Goal: Task Accomplishment & Management: Manage account settings

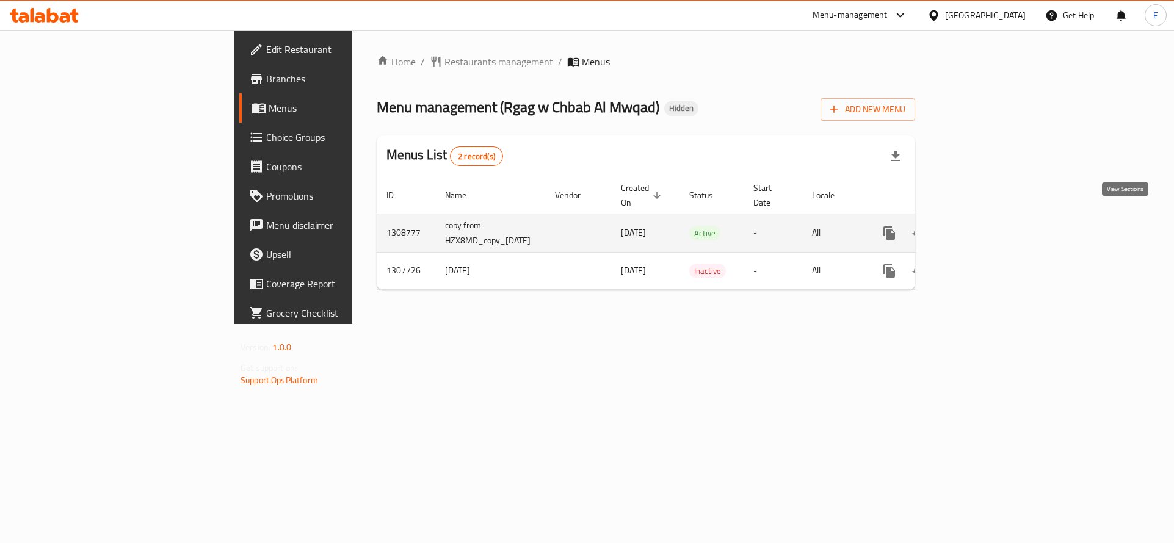
click at [992, 224] on link "enhanced table" at bounding box center [977, 233] width 29 height 29
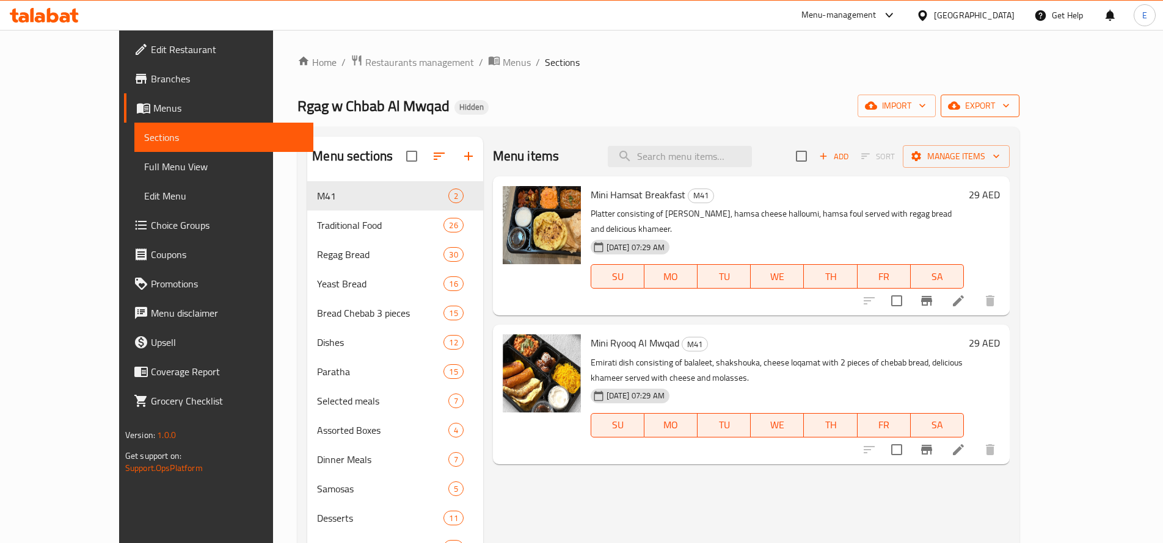
click at [1009, 107] on span "export" at bounding box center [979, 105] width 59 height 15
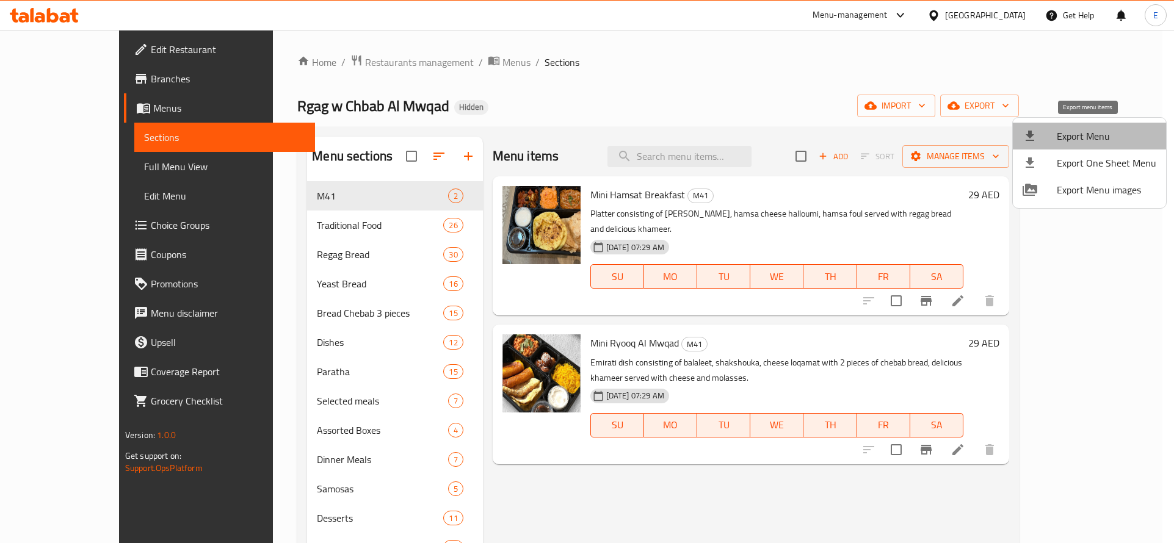
click at [1092, 131] on span "Export Menu" at bounding box center [1107, 136] width 100 height 15
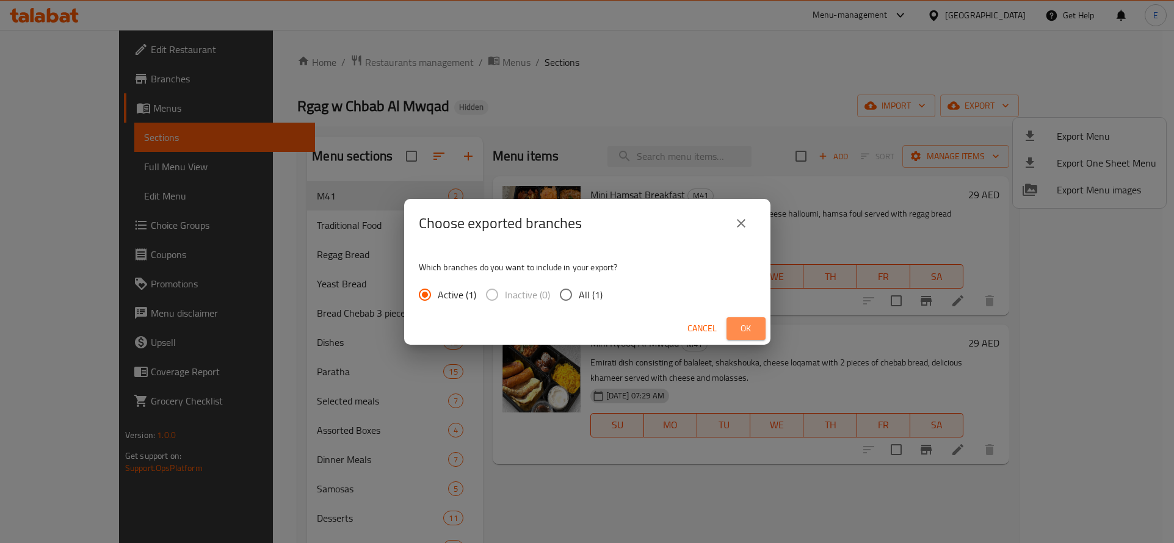
click at [754, 323] on span "Ok" at bounding box center [746, 328] width 20 height 15
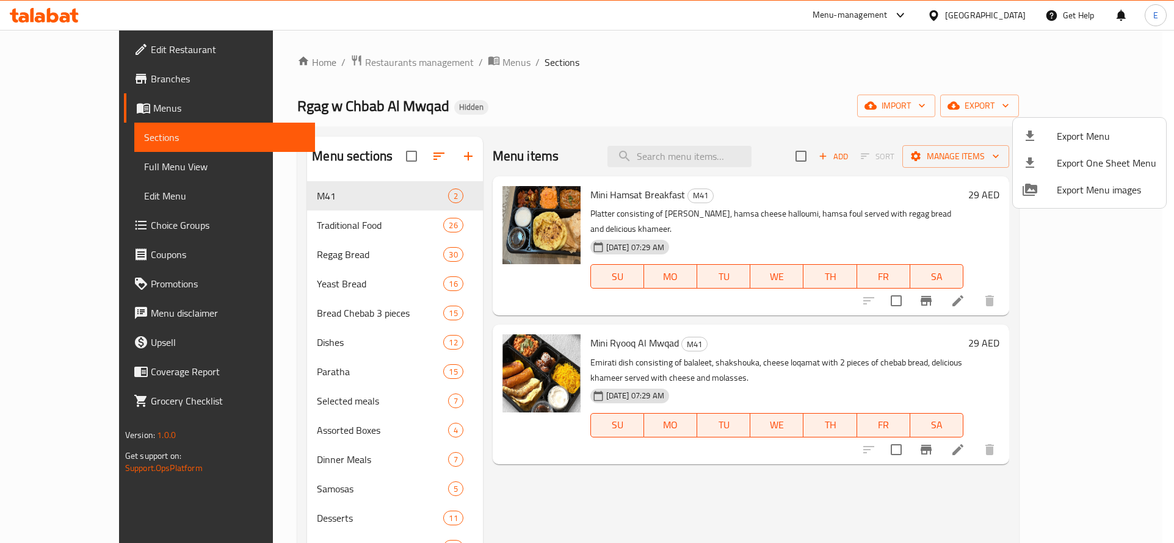
click at [74, 164] on div at bounding box center [587, 271] width 1174 height 543
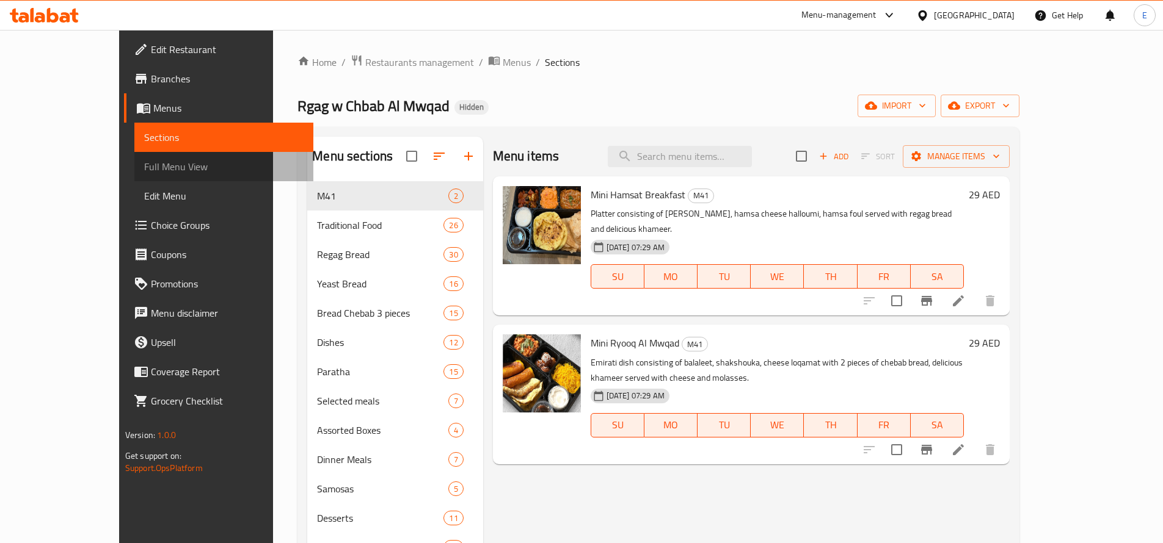
click at [144, 164] on span "Full Menu View" at bounding box center [223, 166] width 159 height 15
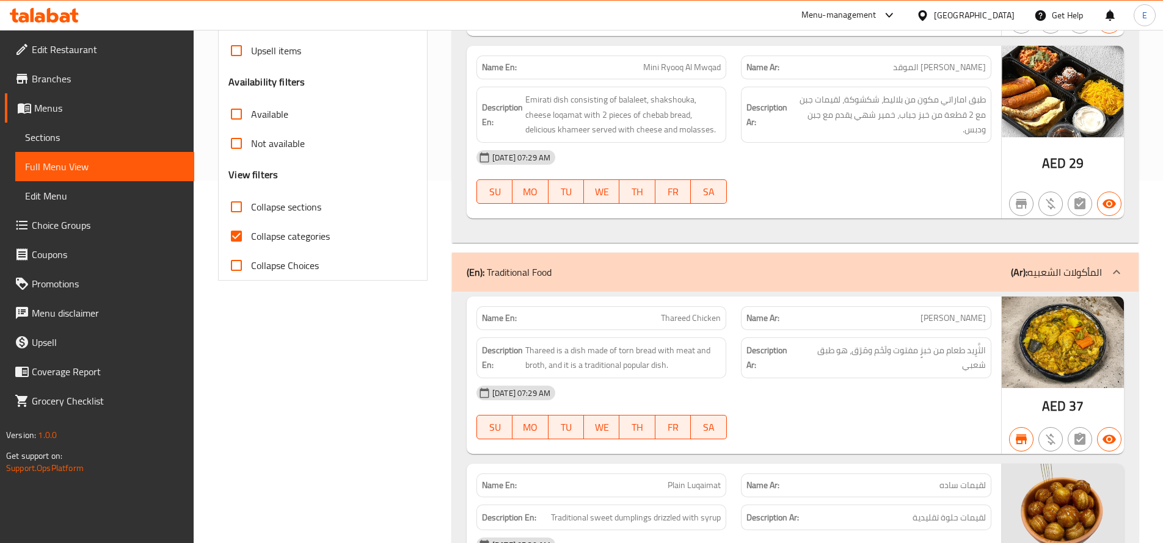
scroll to position [361, 0]
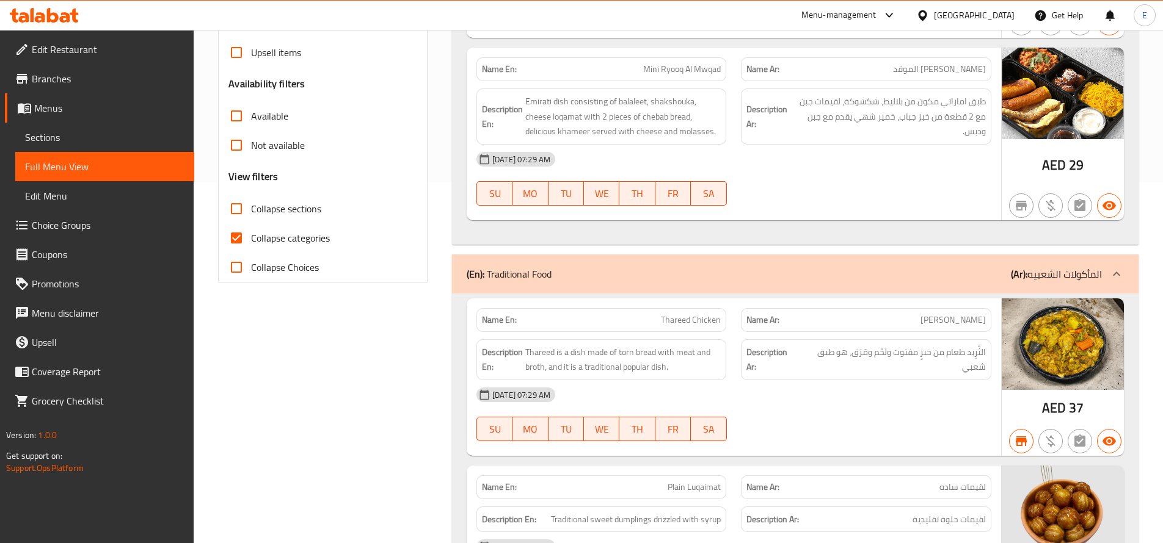
click at [299, 238] on span "Collapse categories" at bounding box center [290, 238] width 79 height 15
click at [251, 238] on input "Collapse categories" at bounding box center [236, 238] width 29 height 29
checkbox input "false"
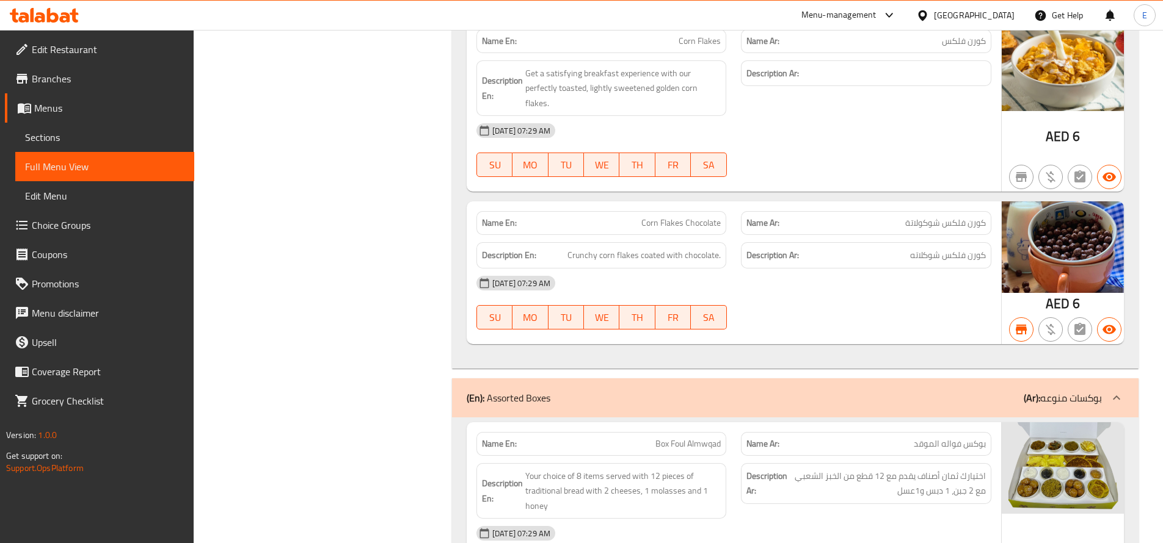
scroll to position [22808, 0]
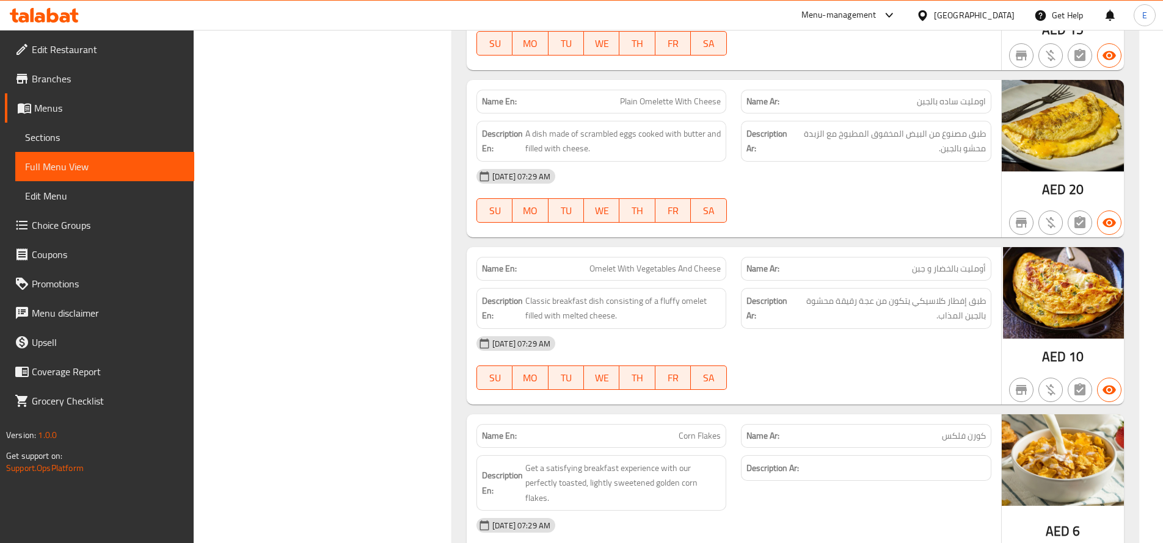
click at [21, 139] on link "Sections" at bounding box center [104, 137] width 179 height 29
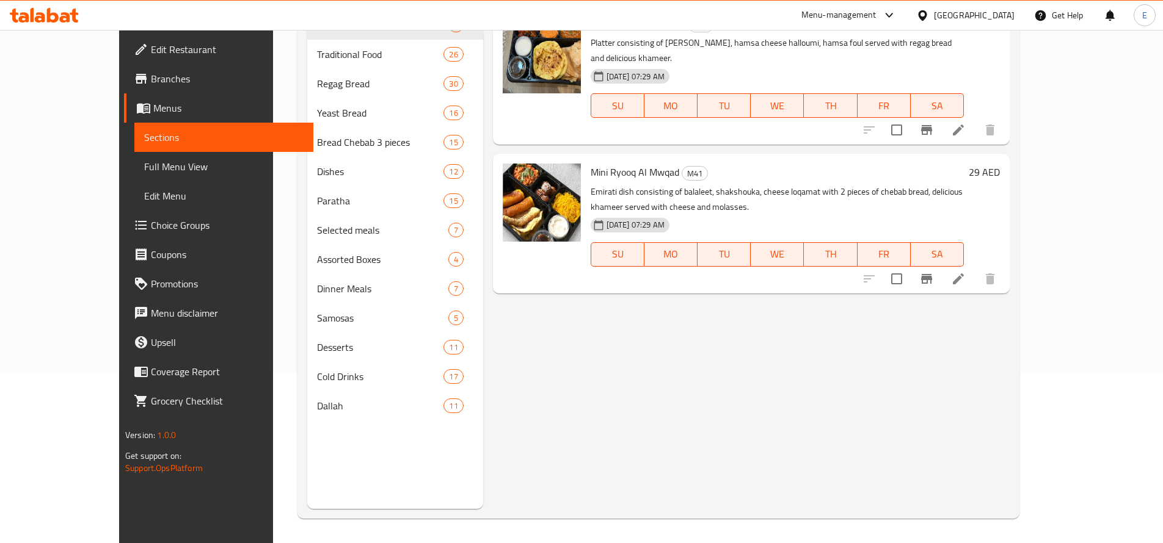
scroll to position [171, 0]
click at [144, 168] on span "Full Menu View" at bounding box center [223, 166] width 159 height 15
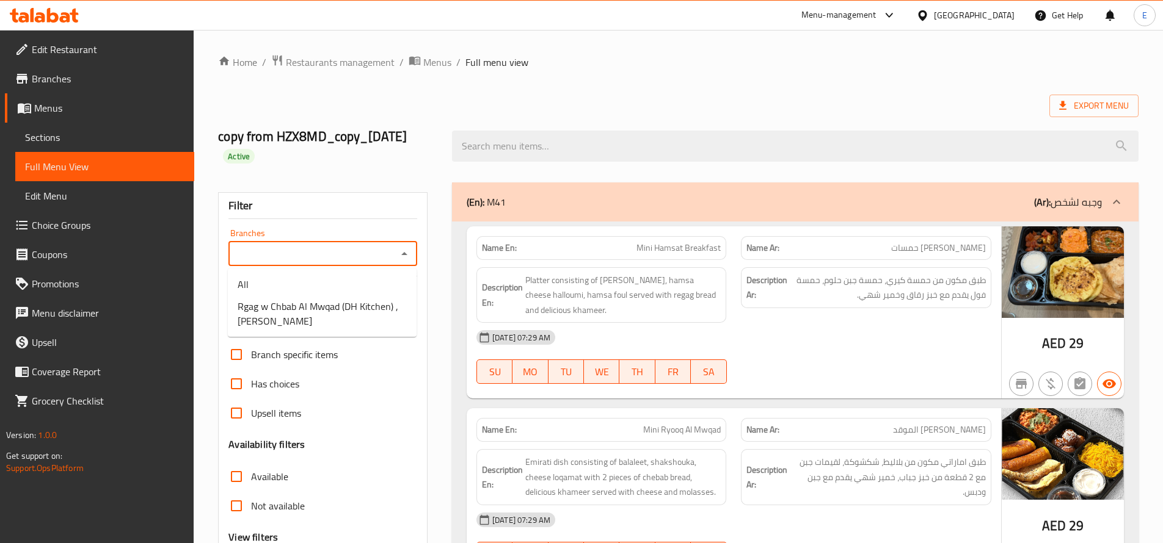
click at [379, 253] on input "Branches" at bounding box center [312, 253] width 161 height 17
click at [310, 307] on span "Rgag w Chbab Al Mwqad (DH Kitchen) , Al Rashidiya" at bounding box center [322, 313] width 169 height 29
type input "Rgag w Chbab Al Mwqad (DH Kitchen) , Al Rashidiya"
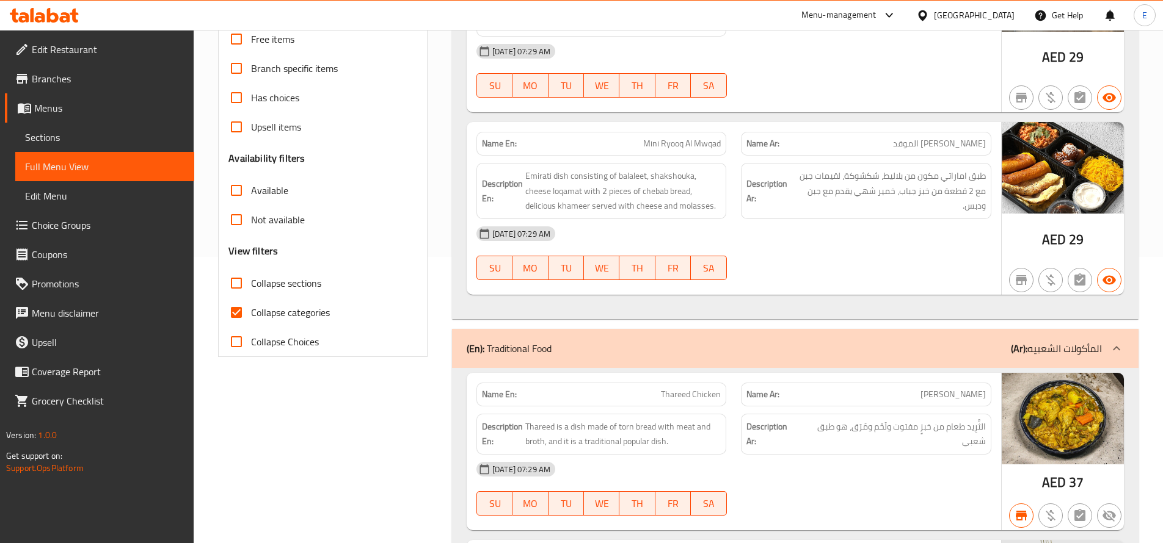
scroll to position [286, 0]
click at [274, 308] on span "Collapse categories" at bounding box center [290, 313] width 79 height 15
click at [251, 308] on input "Collapse categories" at bounding box center [236, 313] width 29 height 29
checkbox input "false"
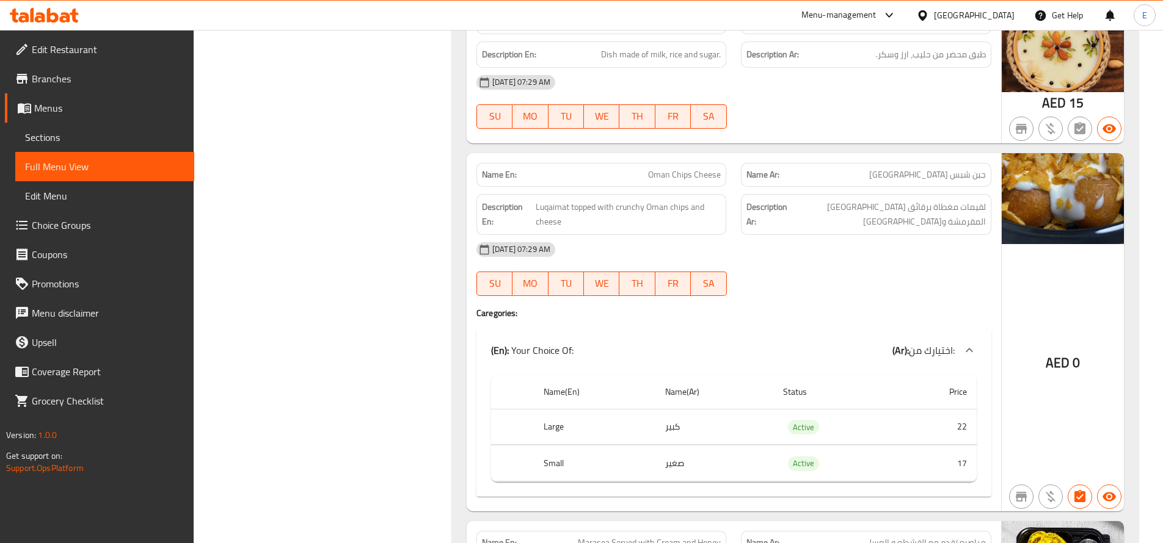
scroll to position [2293, 0]
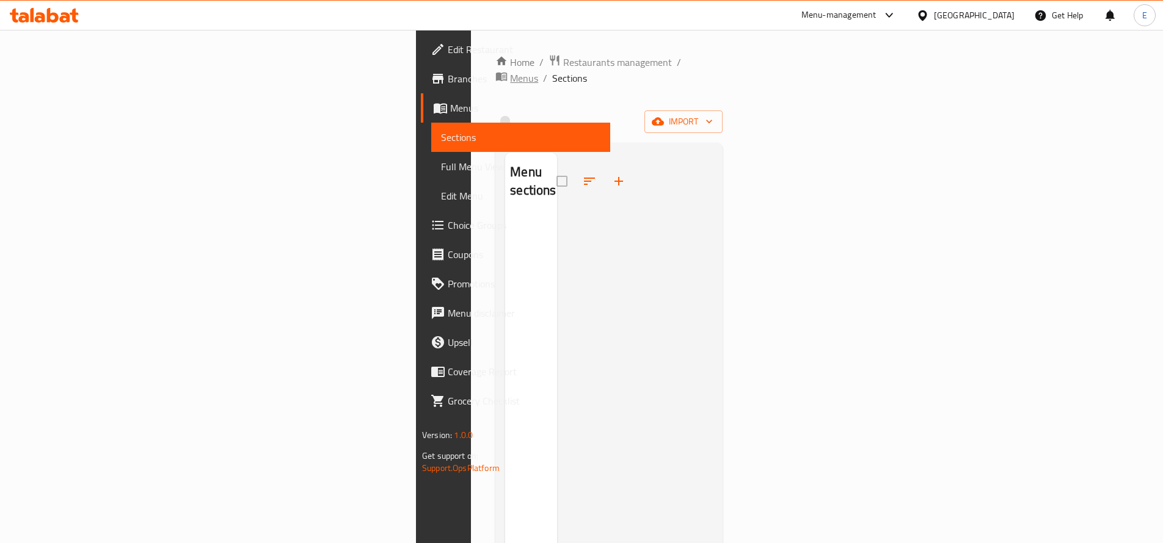
click at [510, 71] on span "Menus" at bounding box center [524, 78] width 28 height 15
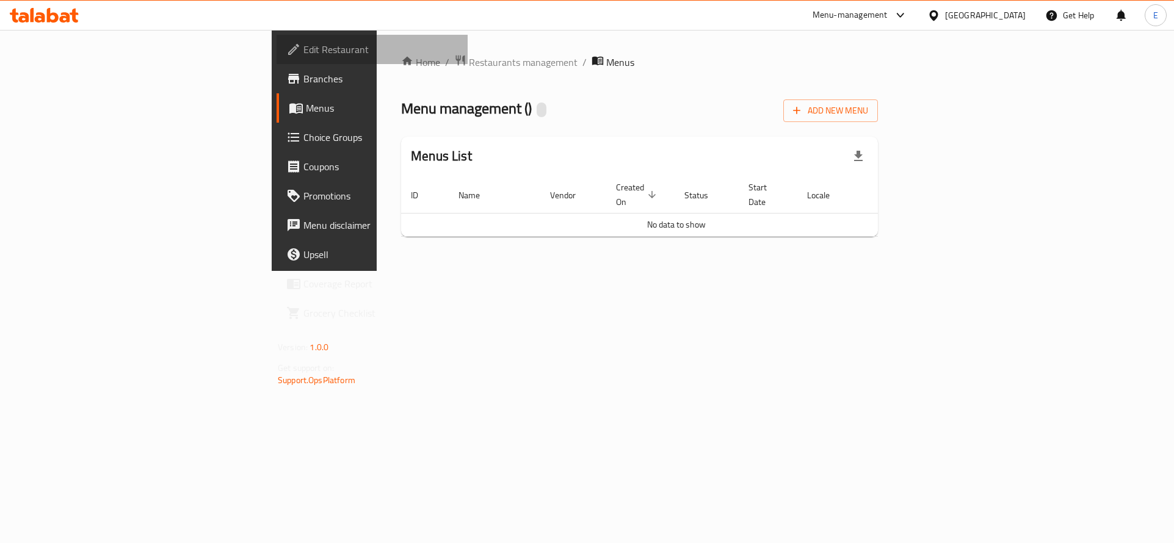
click at [303, 49] on span "Edit Restaurant" at bounding box center [380, 49] width 154 height 15
click at [469, 58] on span "Restaurants management" at bounding box center [523, 62] width 109 height 15
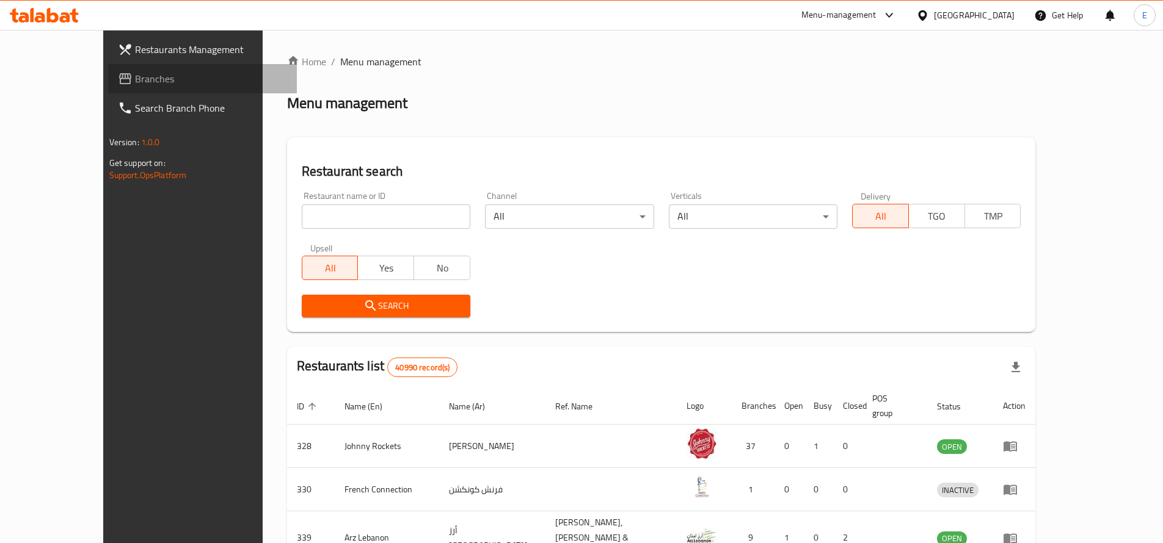
click at [135, 82] on span "Branches" at bounding box center [211, 78] width 153 height 15
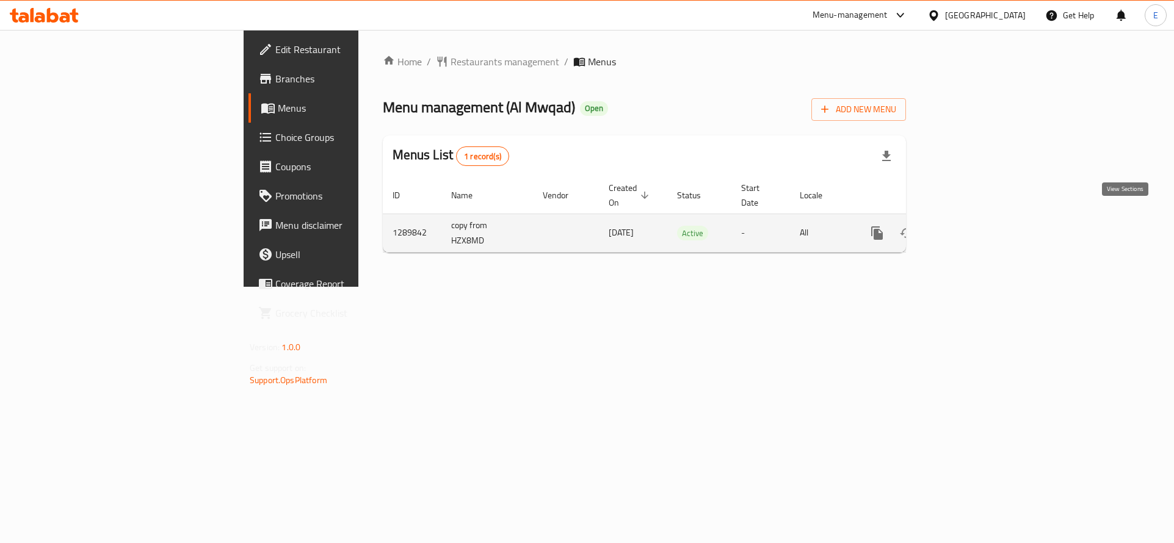
click at [973, 226] on icon "enhanced table" at bounding box center [965, 233] width 15 height 15
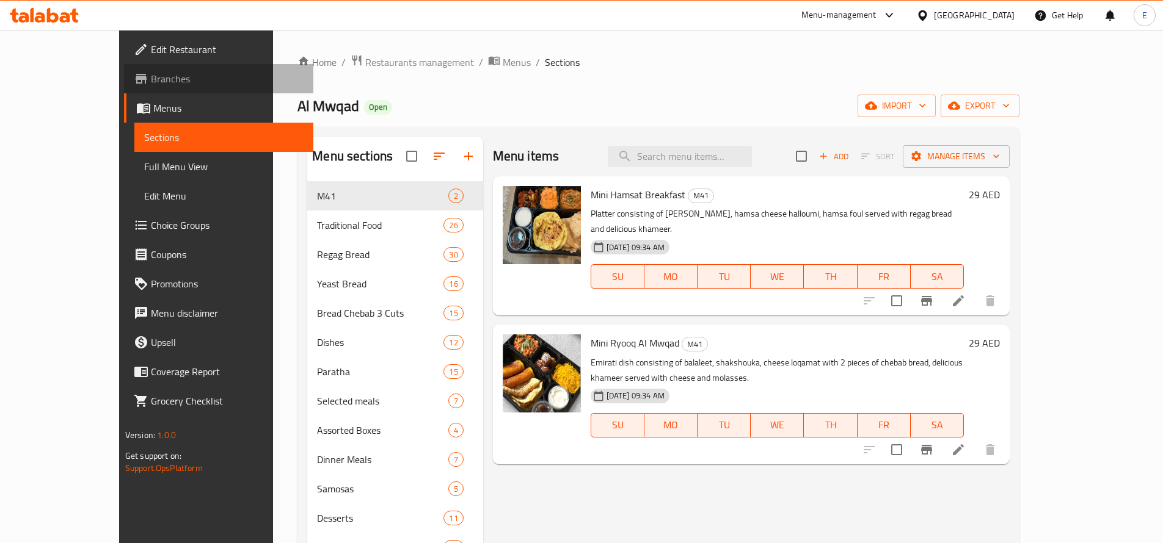
click at [151, 78] on span "Branches" at bounding box center [227, 78] width 153 height 15
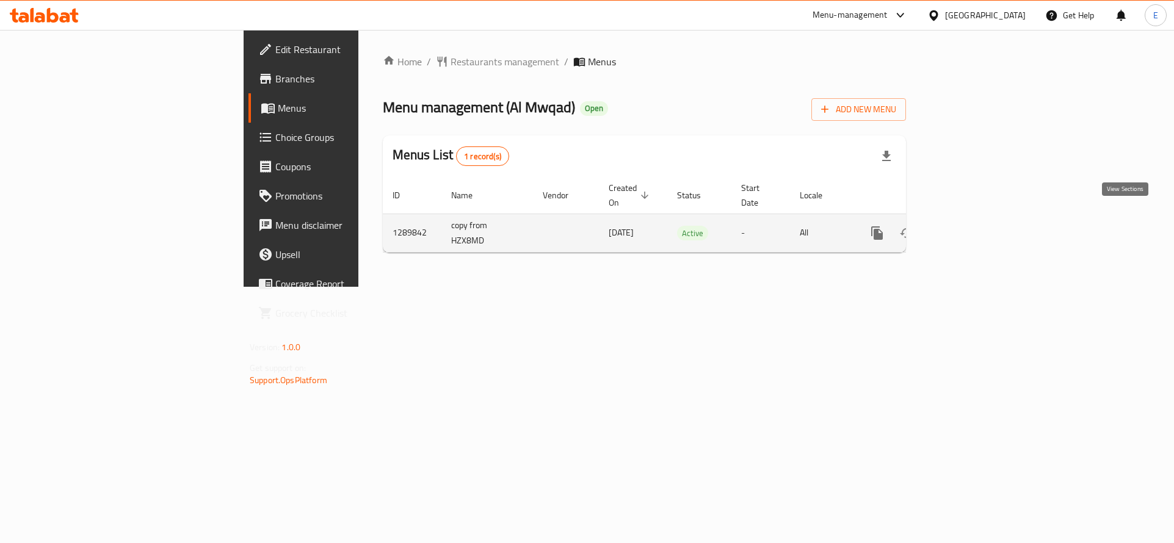
click at [971, 228] on icon "enhanced table" at bounding box center [965, 233] width 11 height 11
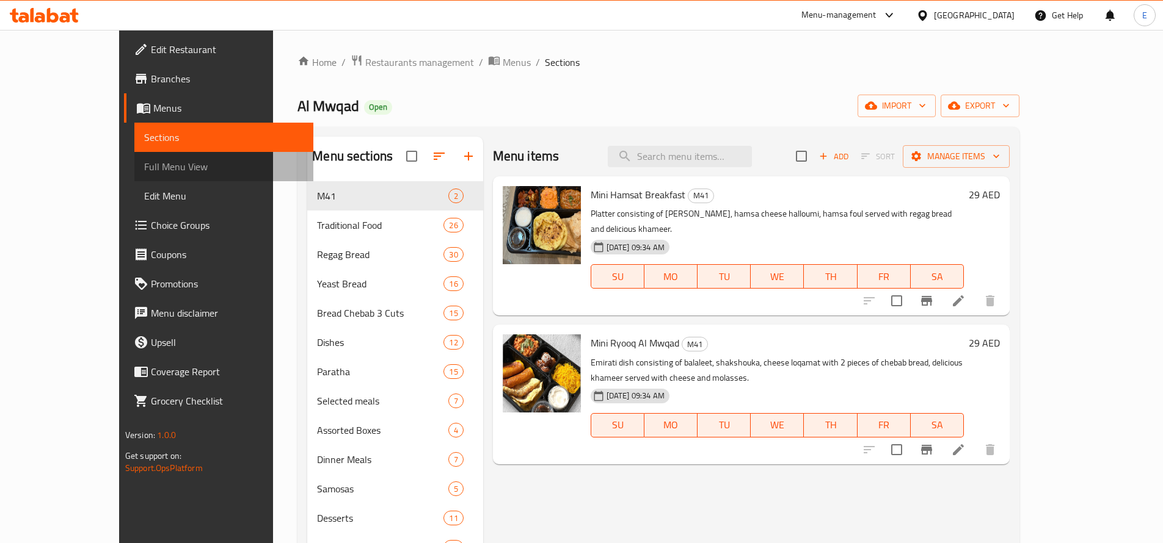
click at [144, 165] on span "Full Menu View" at bounding box center [223, 166] width 159 height 15
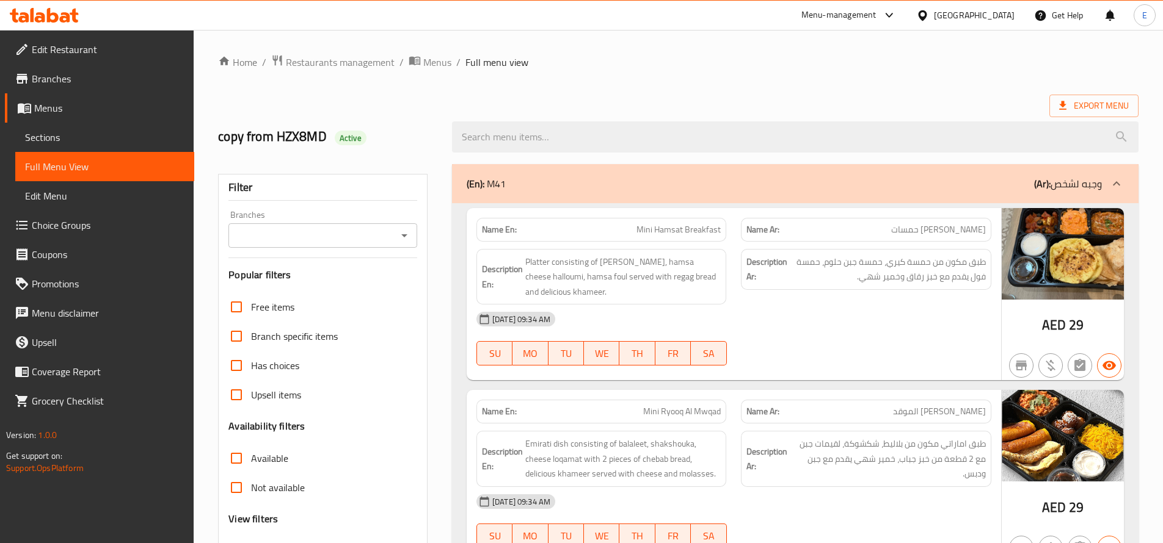
click at [374, 246] on div "Branches" at bounding box center [322, 236] width 189 height 24
click at [409, 239] on icon "Open" at bounding box center [404, 235] width 15 height 15
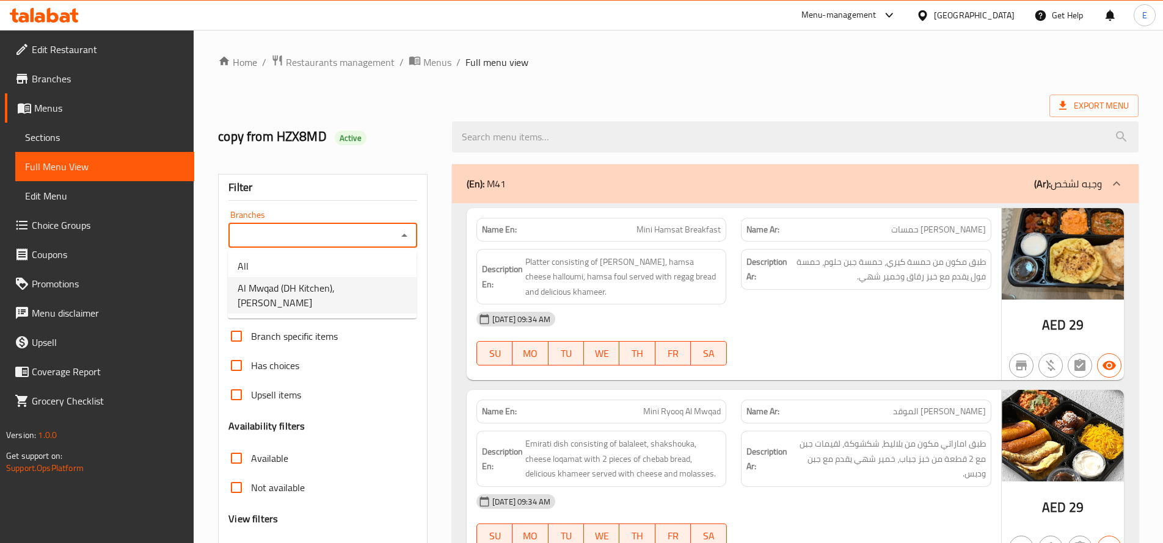
click at [343, 285] on span "Al Mwqad (DH Kitchen), [PERSON_NAME]" at bounding box center [322, 295] width 169 height 29
type input "Al Mwqad (DH Kitchen), [PERSON_NAME]"
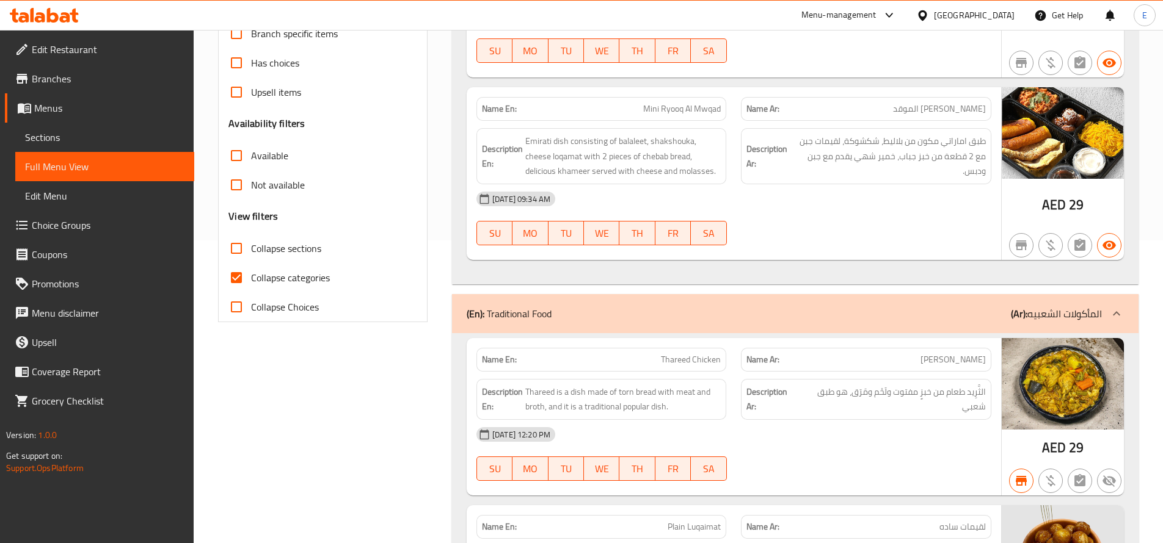
scroll to position [302, 0]
click at [305, 282] on span "Collapse categories" at bounding box center [290, 278] width 79 height 15
click at [251, 282] on input "Collapse categories" at bounding box center [236, 278] width 29 height 29
checkbox input "false"
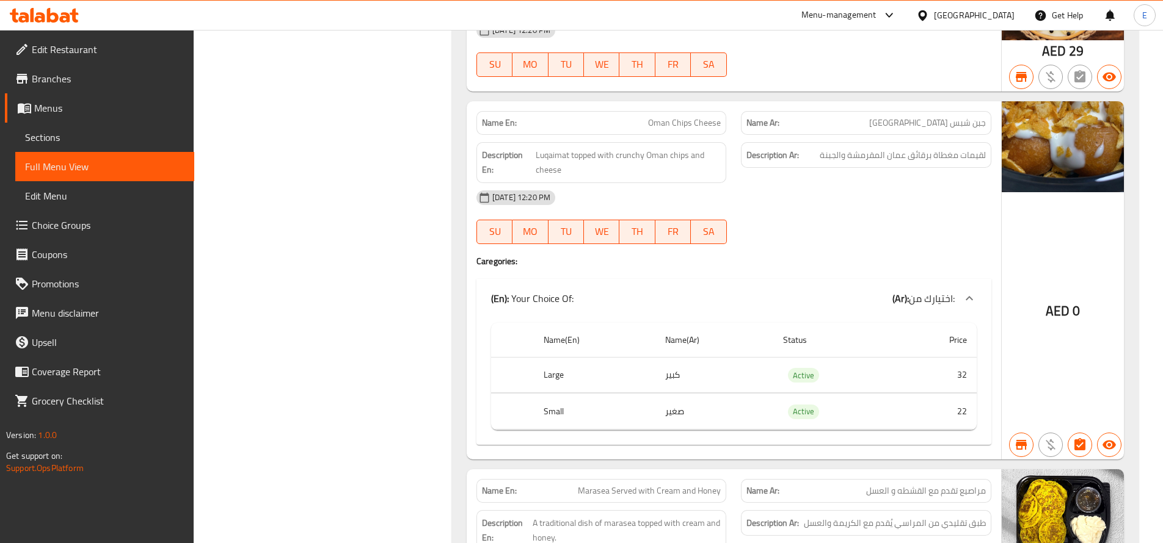
scroll to position [2326, 0]
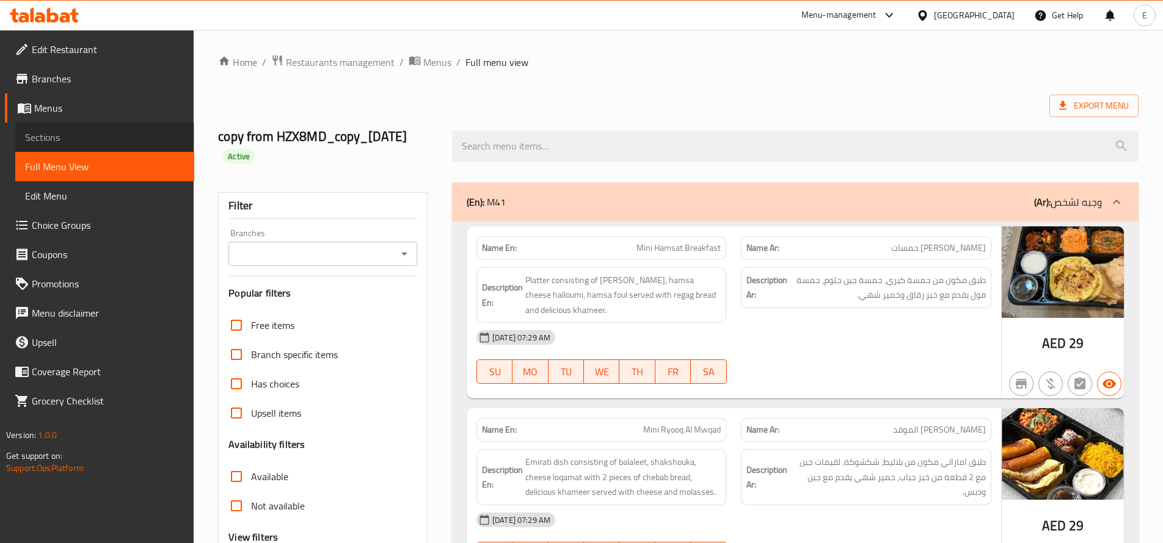
click at [48, 140] on span "Sections" at bounding box center [104, 137] width 159 height 15
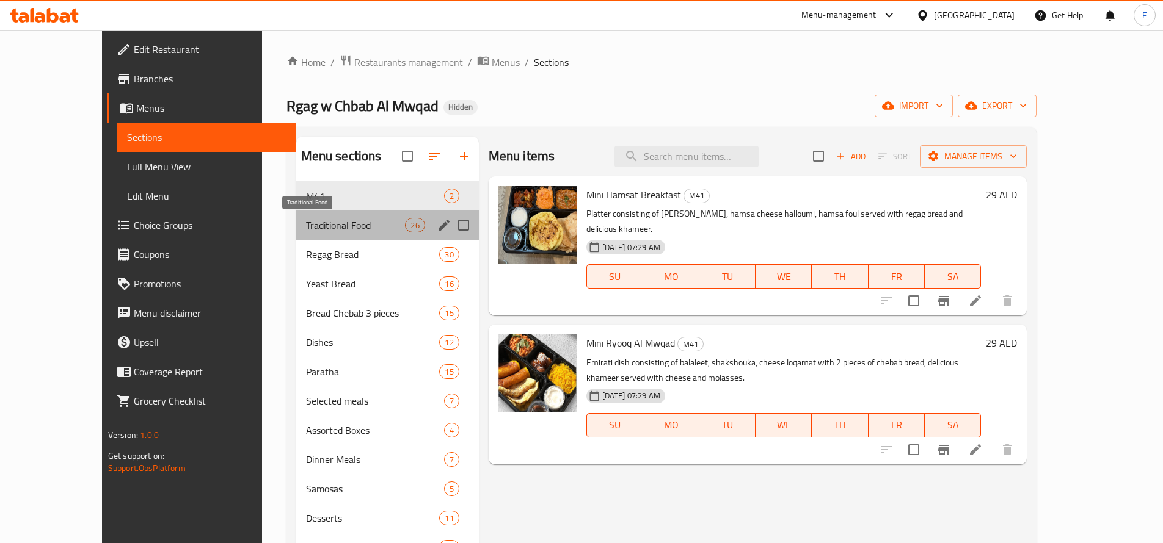
click at [336, 227] on span "Traditional Food" at bounding box center [356, 225] width 100 height 15
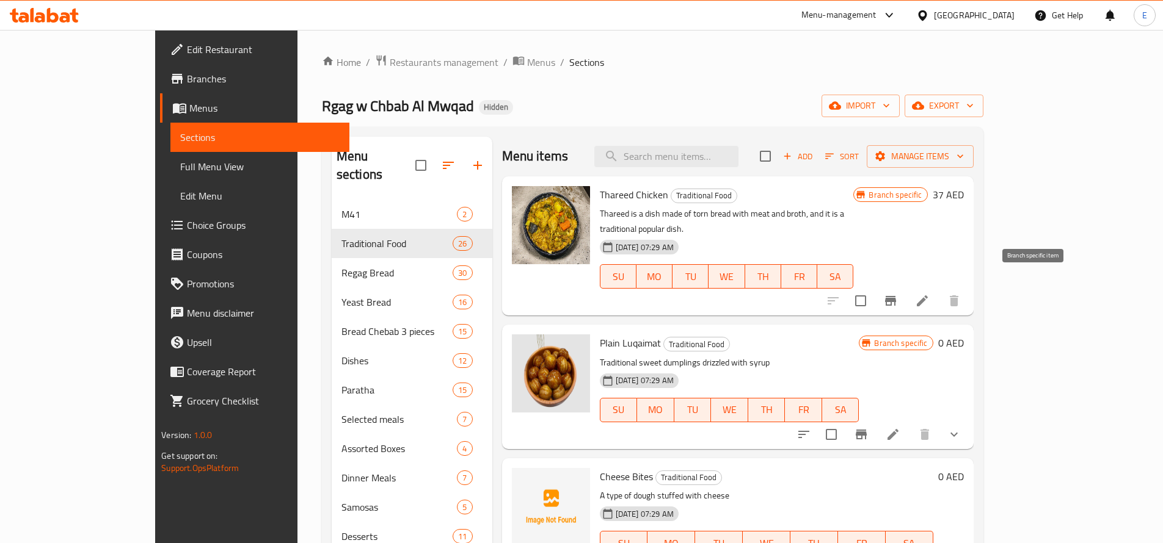
click at [898, 294] on icon "Branch-specific-item" at bounding box center [890, 301] width 15 height 15
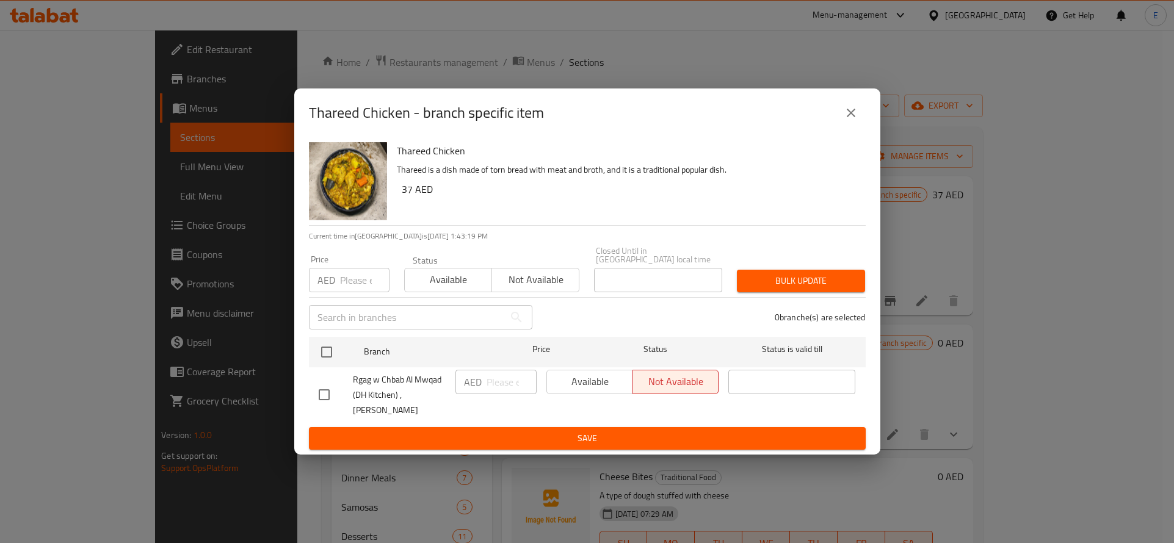
click at [576, 376] on div "Available Not available" at bounding box center [633, 382] width 173 height 24
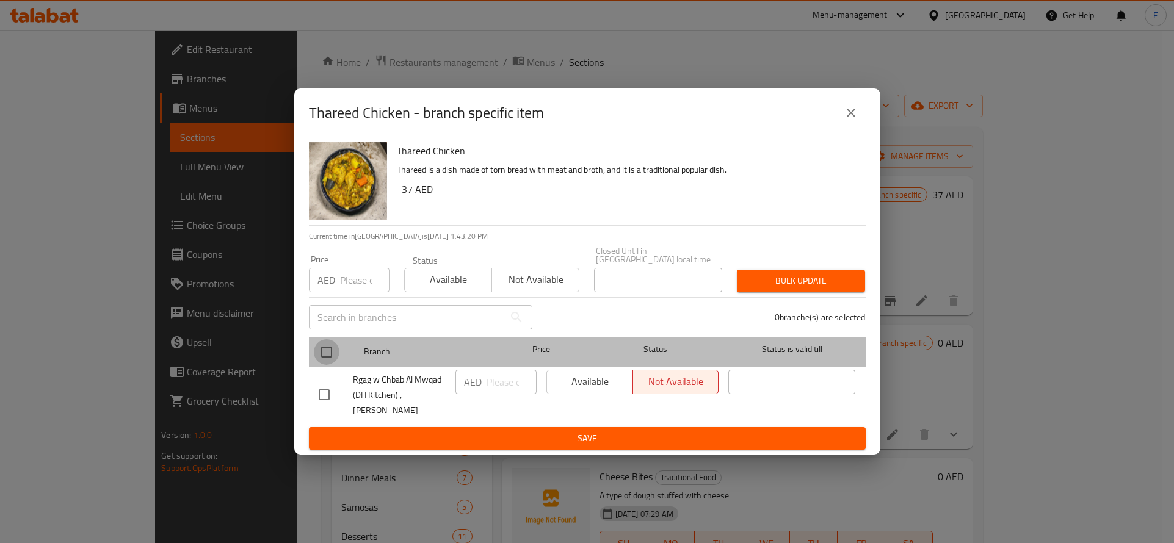
click at [329, 342] on input "checkbox" at bounding box center [327, 353] width 26 height 26
checkbox input "true"
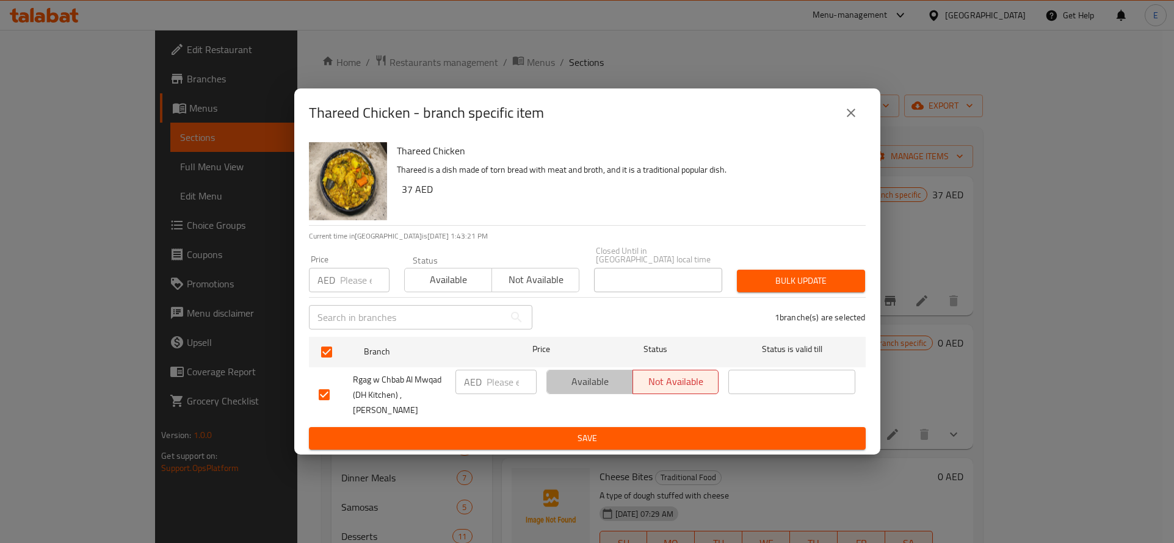
click at [595, 377] on span "Available" at bounding box center [590, 382] width 76 height 18
click at [501, 376] on input "number" at bounding box center [512, 382] width 50 height 24
type input "29"
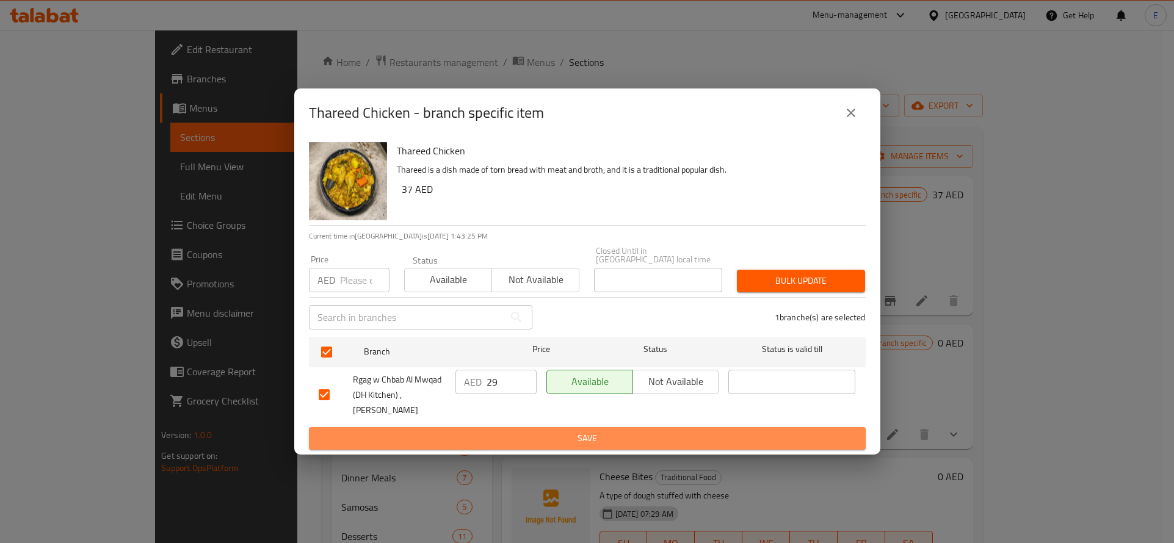
click at [593, 428] on button "Save" at bounding box center [587, 438] width 557 height 23
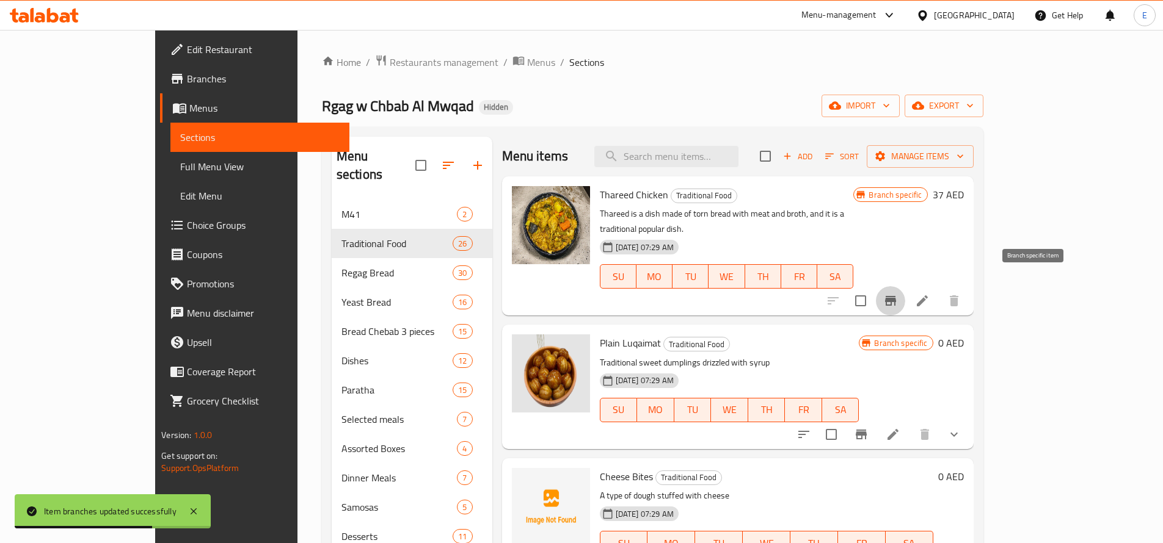
click at [898, 294] on icon "Branch-specific-item" at bounding box center [890, 301] width 15 height 15
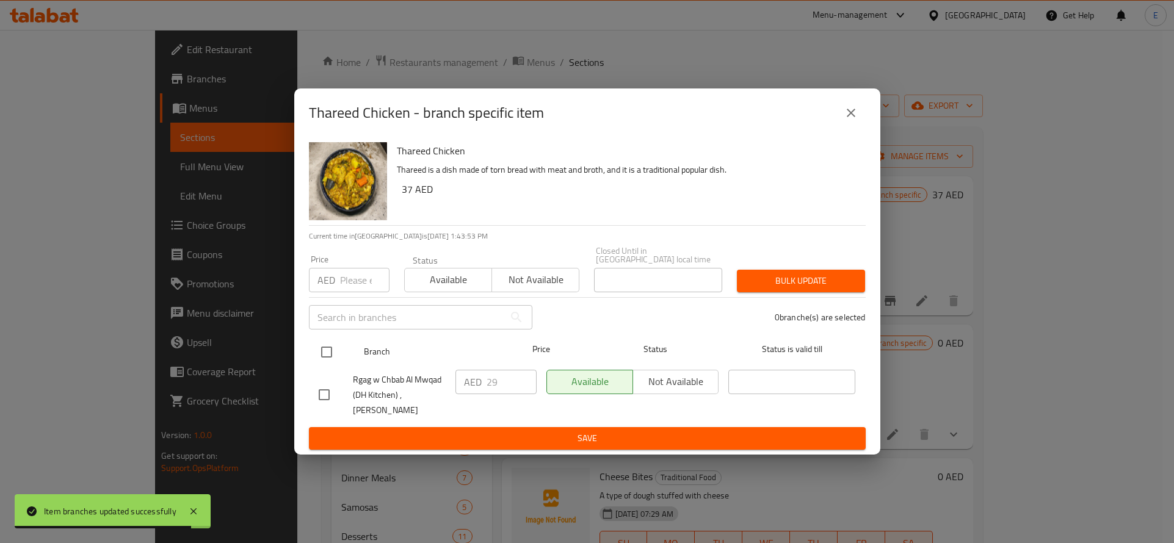
click at [324, 355] on input "checkbox" at bounding box center [327, 353] width 26 height 26
checkbox input "true"
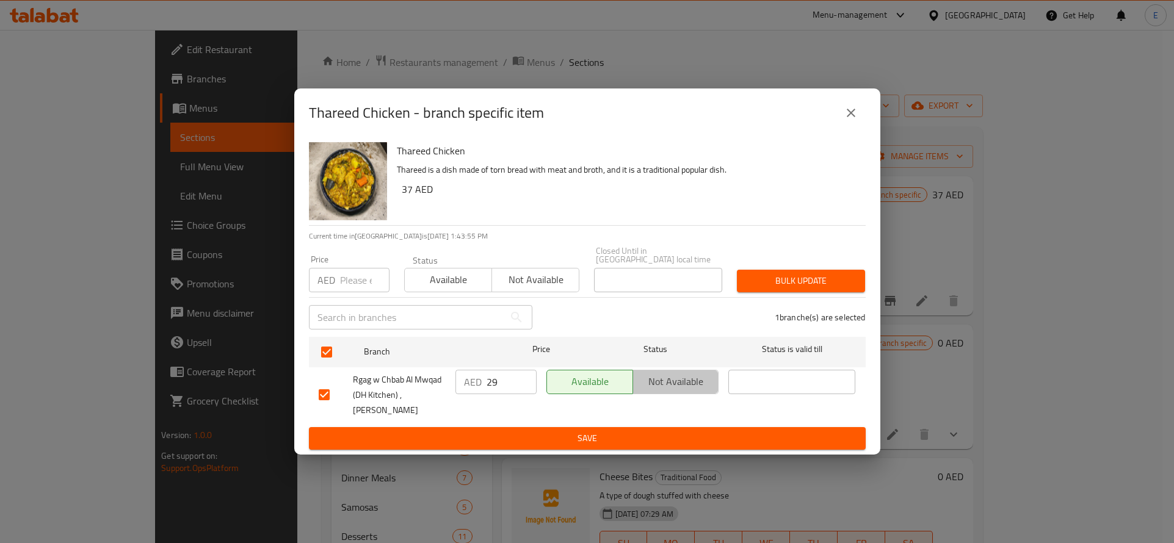
click at [673, 376] on span "Not available" at bounding box center [676, 382] width 76 height 18
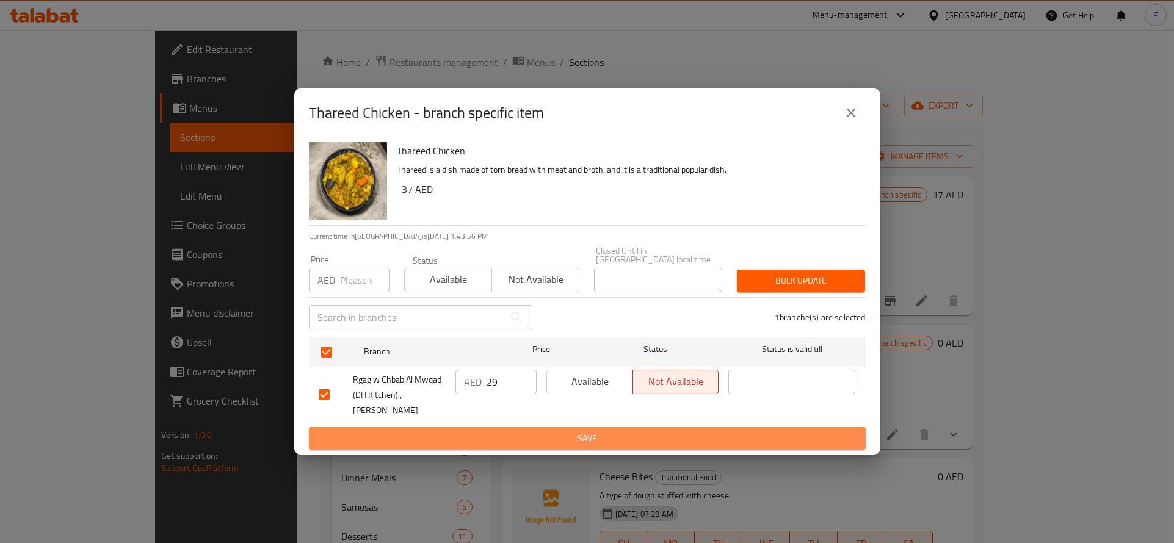
click at [595, 429] on button "Save" at bounding box center [587, 438] width 557 height 23
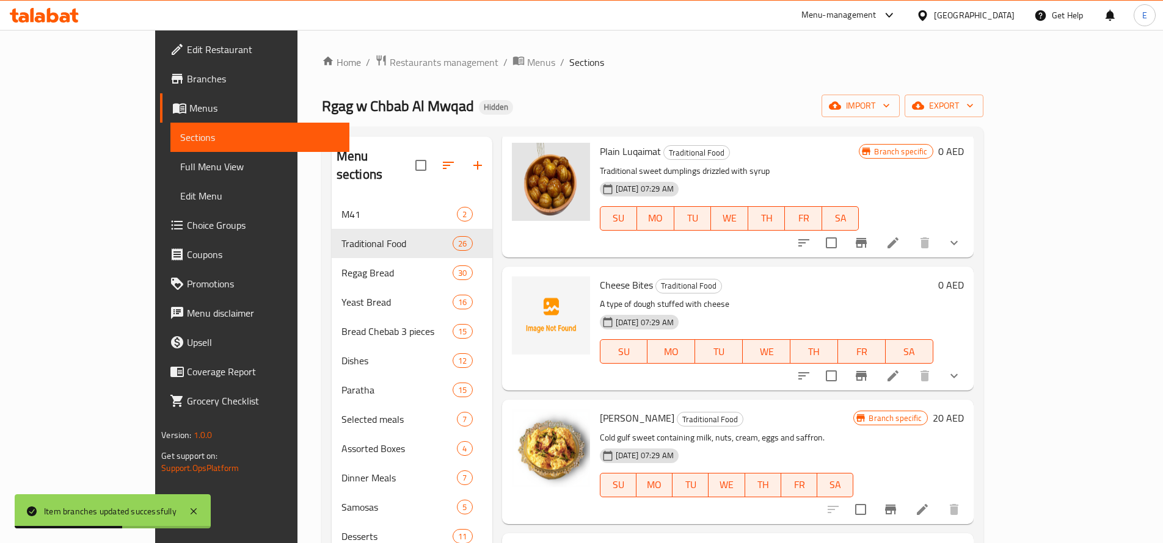
scroll to position [198, 0]
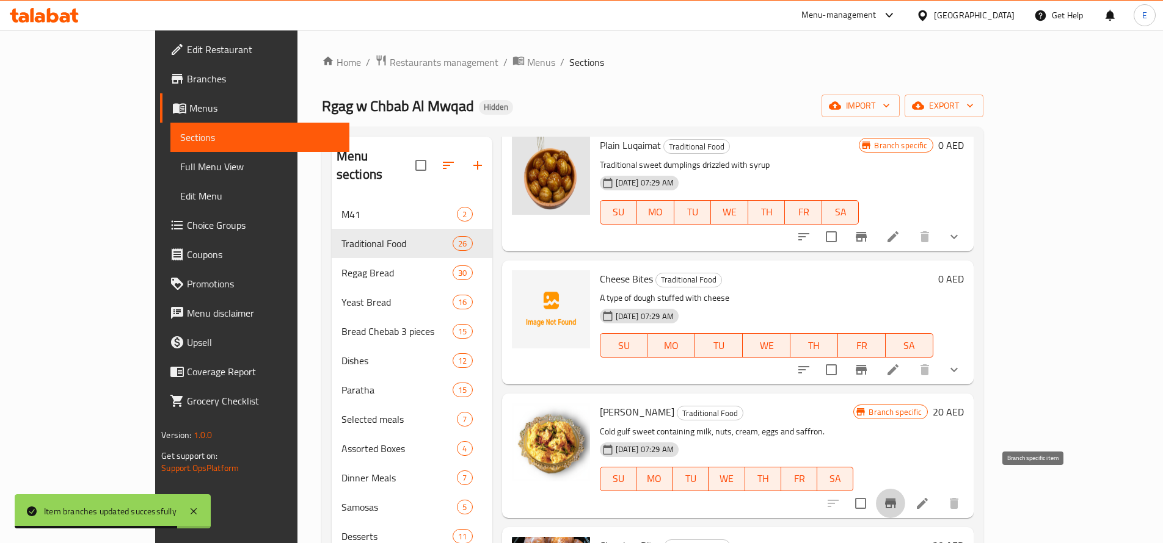
click at [898, 496] on icon "Branch-specific-item" at bounding box center [890, 503] width 15 height 15
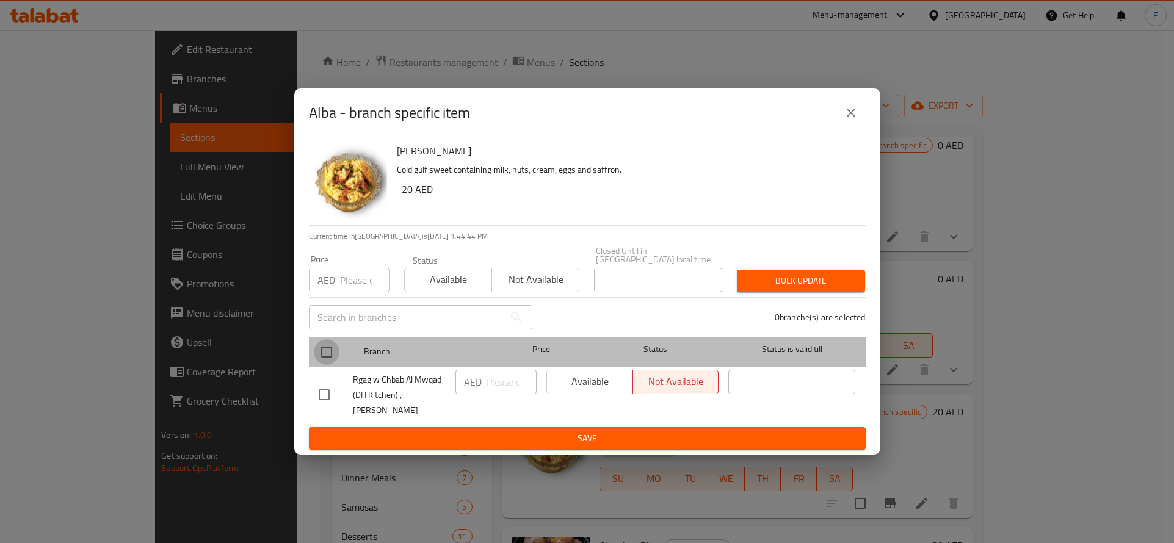
click at [336, 348] on input "checkbox" at bounding box center [327, 353] width 26 height 26
checkbox input "true"
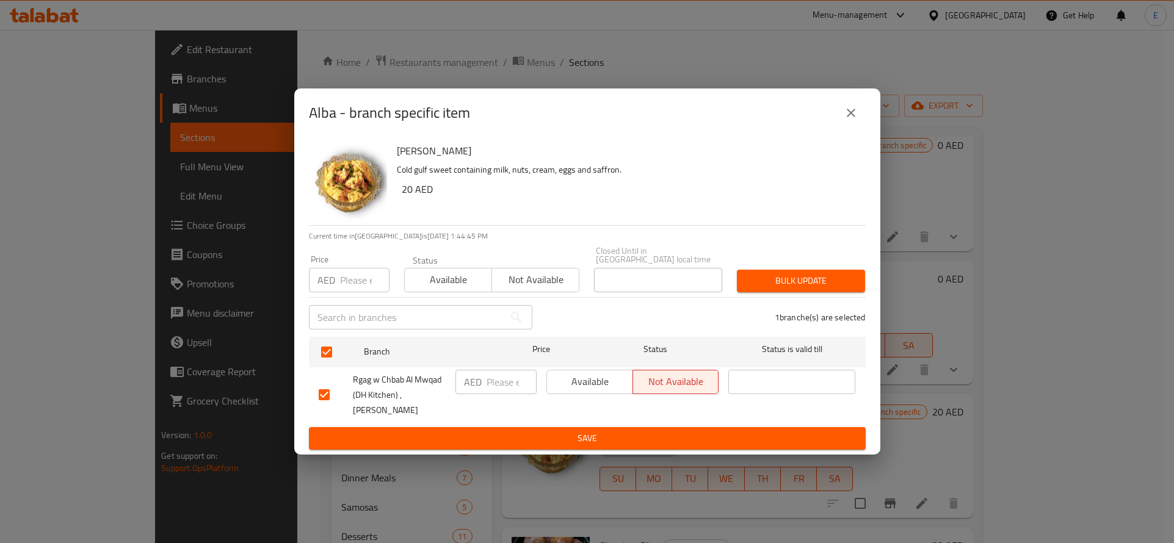
click at [481, 375] on p "AED" at bounding box center [473, 382] width 18 height 15
click at [507, 385] on input "number" at bounding box center [512, 382] width 50 height 24
type input "35"
click at [552, 425] on ul "Branch Price Status Status is valid till Rgag w Chbab Al Mwqad (DH Kitchen) , A…" at bounding box center [587, 380] width 557 height 96
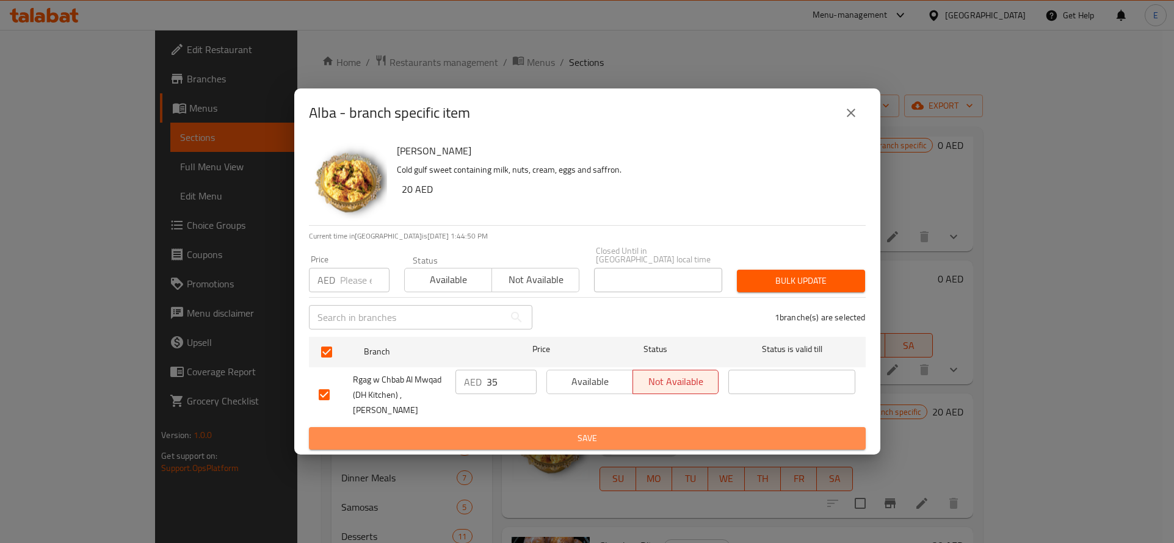
click at [558, 437] on span "Save" at bounding box center [587, 438] width 537 height 15
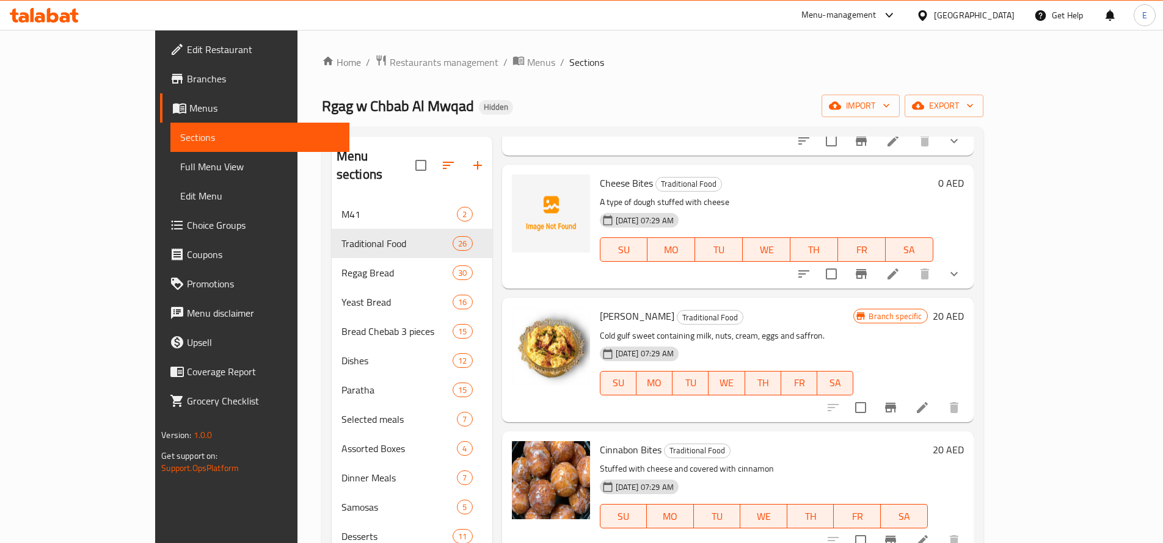
scroll to position [430, 0]
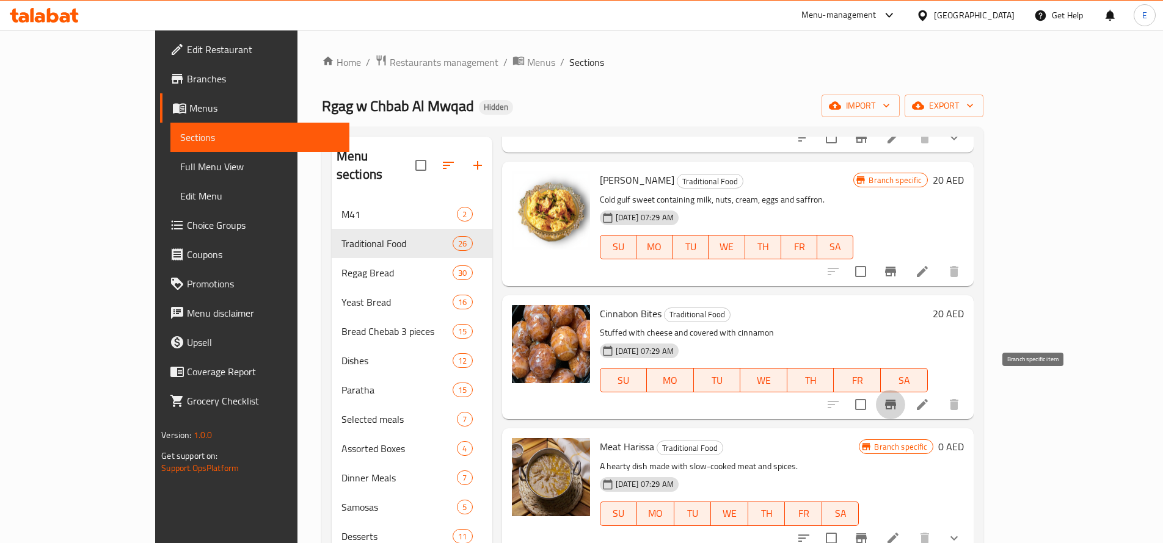
click at [896, 400] on icon "Branch-specific-item" at bounding box center [890, 405] width 11 height 10
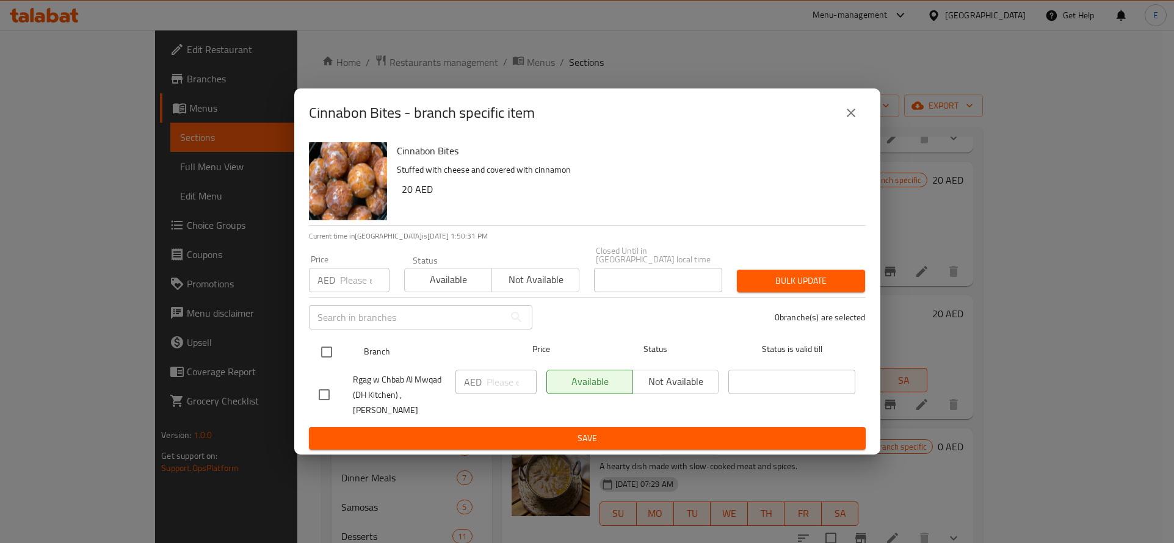
click at [332, 349] on input "checkbox" at bounding box center [327, 353] width 26 height 26
checkbox input "true"
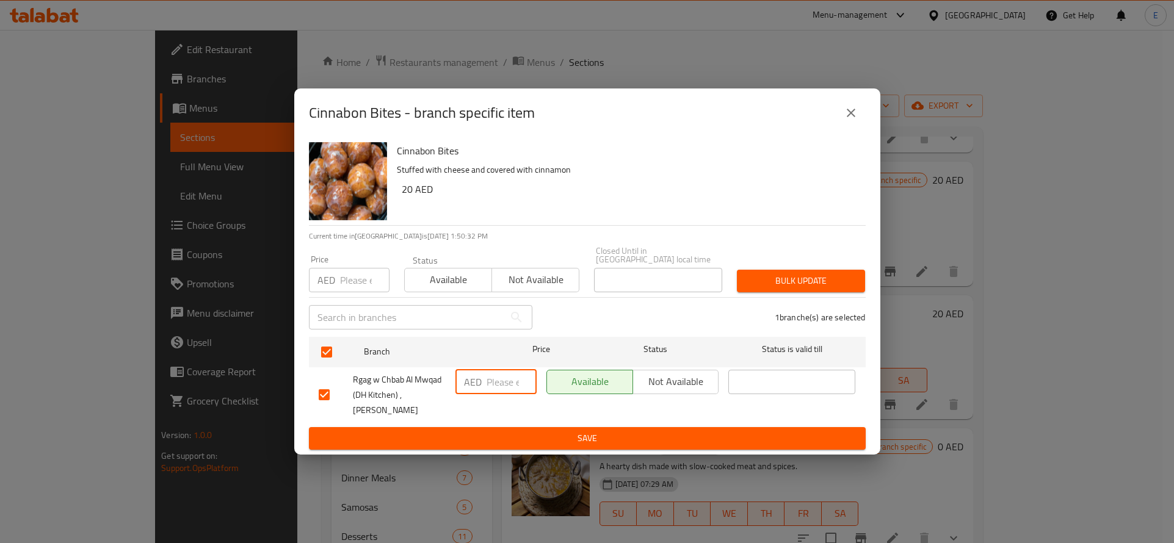
click at [489, 385] on input "number" at bounding box center [512, 382] width 50 height 24
type input "39"
click at [846, 111] on icon "close" at bounding box center [851, 113] width 15 height 15
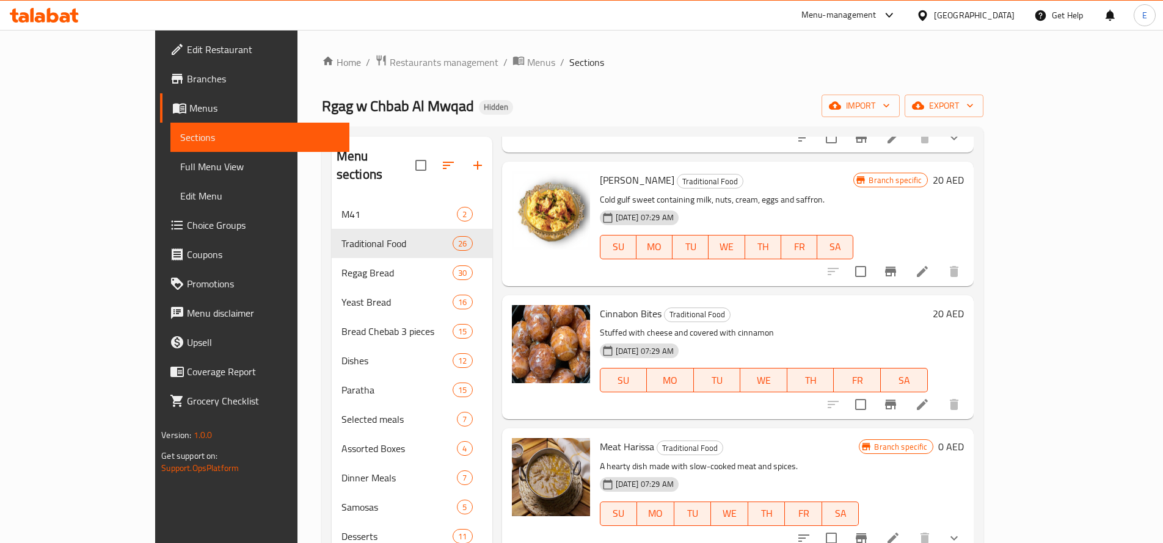
click at [964, 305] on h6 "20 AED" at bounding box center [947, 313] width 31 height 17
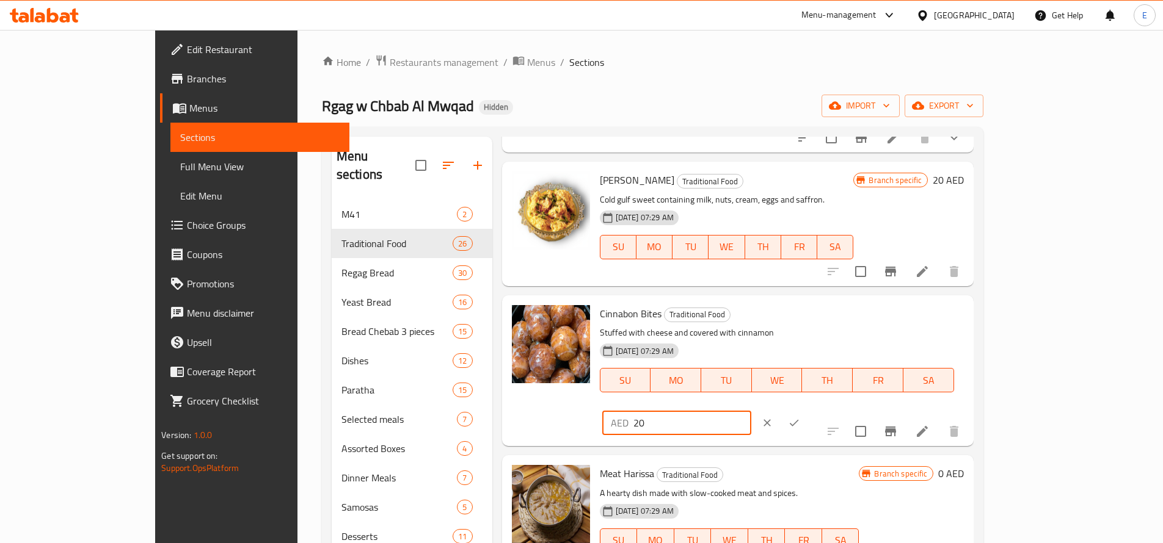
drag, startPoint x: 975, startPoint y: 306, endPoint x: 769, endPoint y: 332, distance: 206.8
click at [769, 332] on div "Cinnabon Bites Traditional Food Stuffed with cheese and covered with cinnamon 2…" at bounding box center [782, 370] width 374 height 141
type input "39"
click at [800, 417] on icon "ok" at bounding box center [794, 423] width 12 height 12
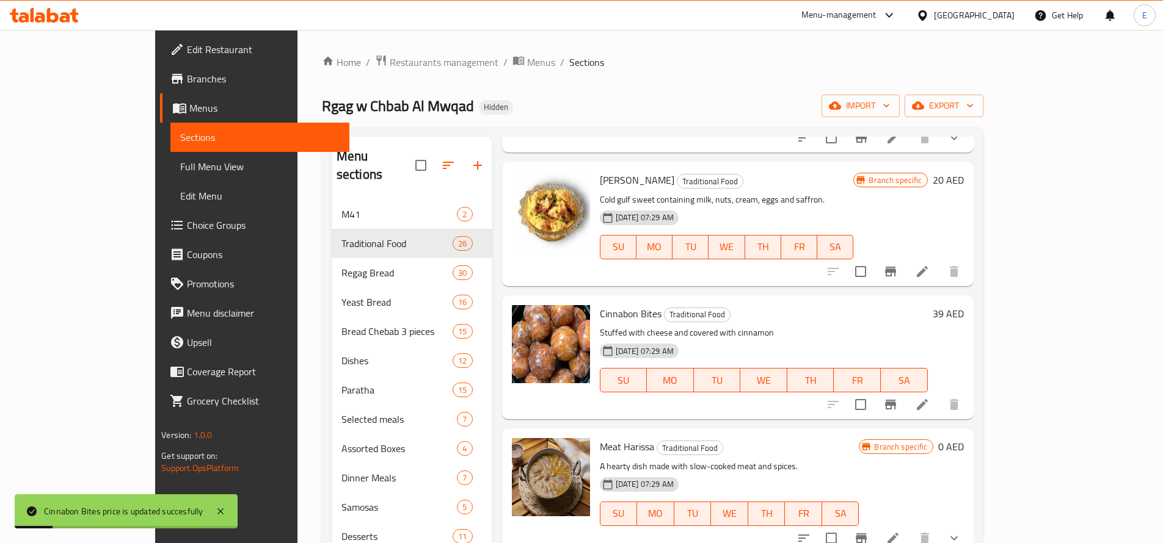
scroll to position [619, 0]
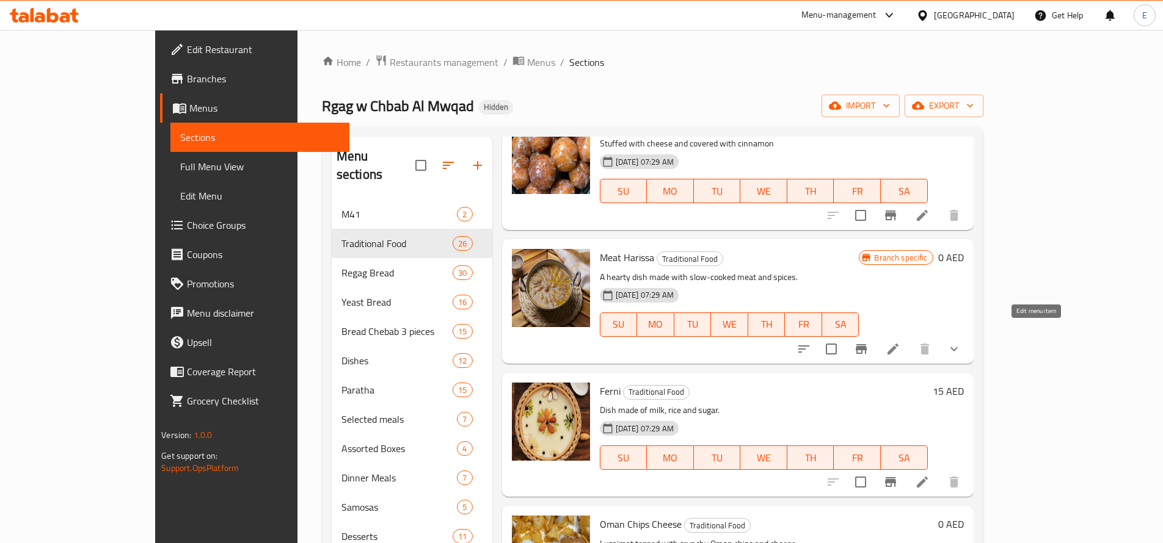
click at [900, 342] on icon at bounding box center [892, 349] width 15 height 15
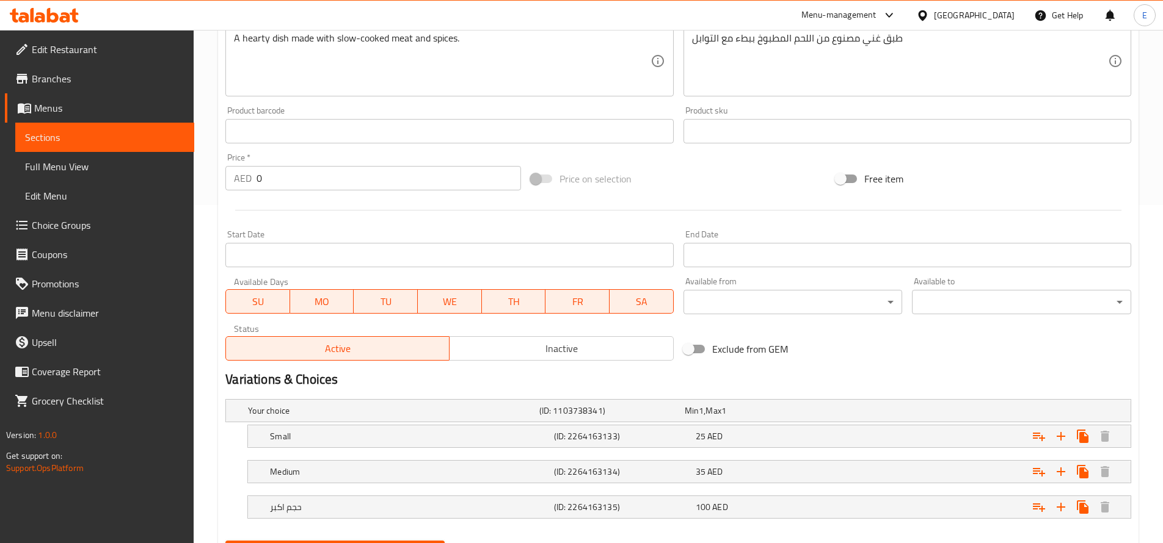
scroll to position [400, 0]
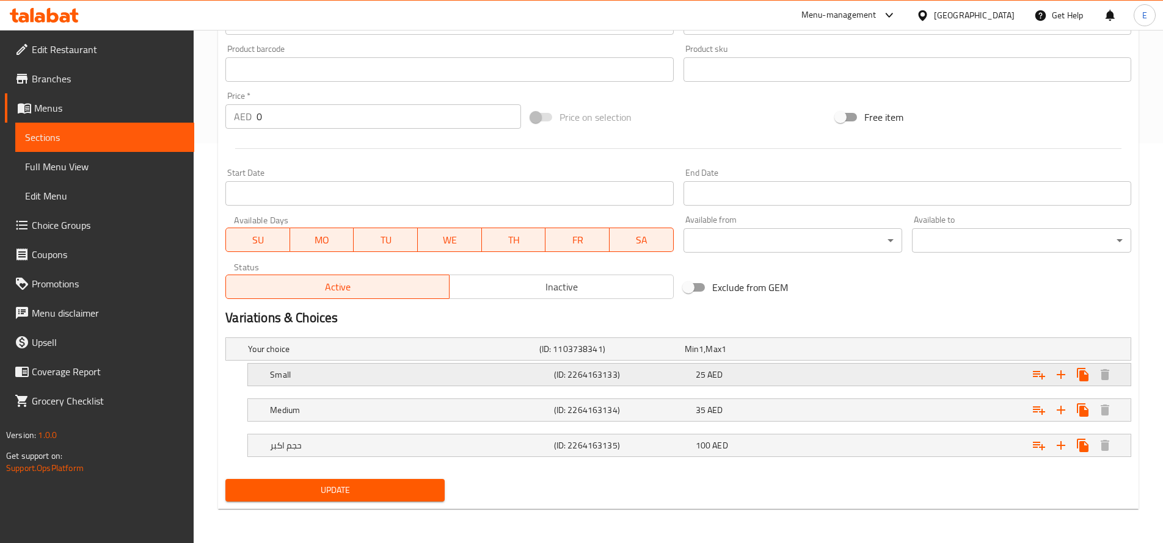
click at [696, 377] on span "25" at bounding box center [701, 375] width 10 height 16
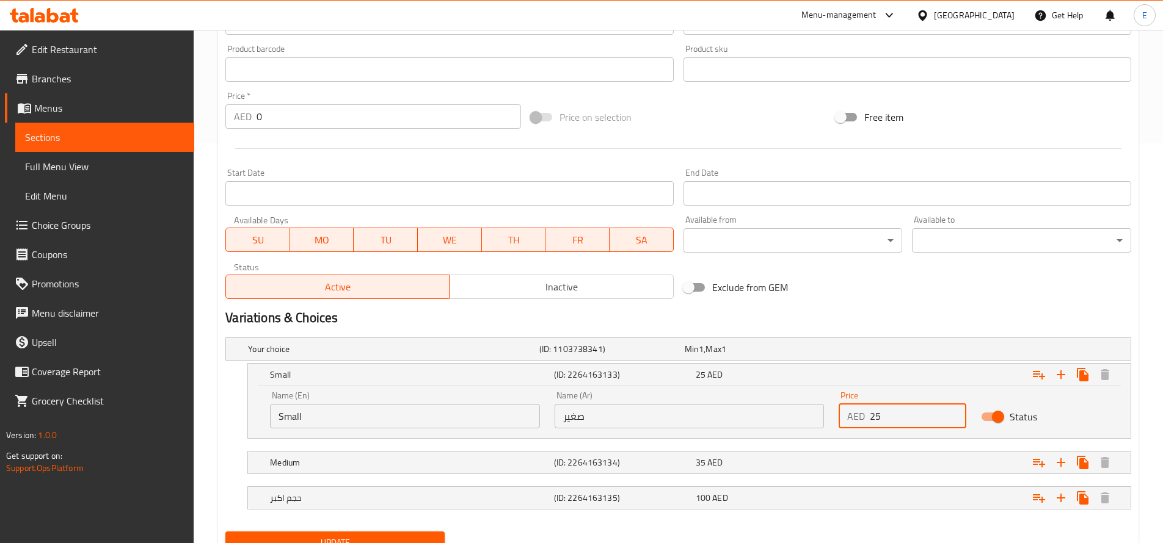
drag, startPoint x: 882, startPoint y: 412, endPoint x: 733, endPoint y: 435, distance: 150.9
click at [733, 435] on div "Name (En) Small Name (En) Name (Ar) صغير Name (Ar) Price AED 25 Price Status" at bounding box center [689, 413] width 882 height 52
type input "3"
type input "29"
click at [832, 460] on div "35 AED" at bounding box center [764, 462] width 142 height 17
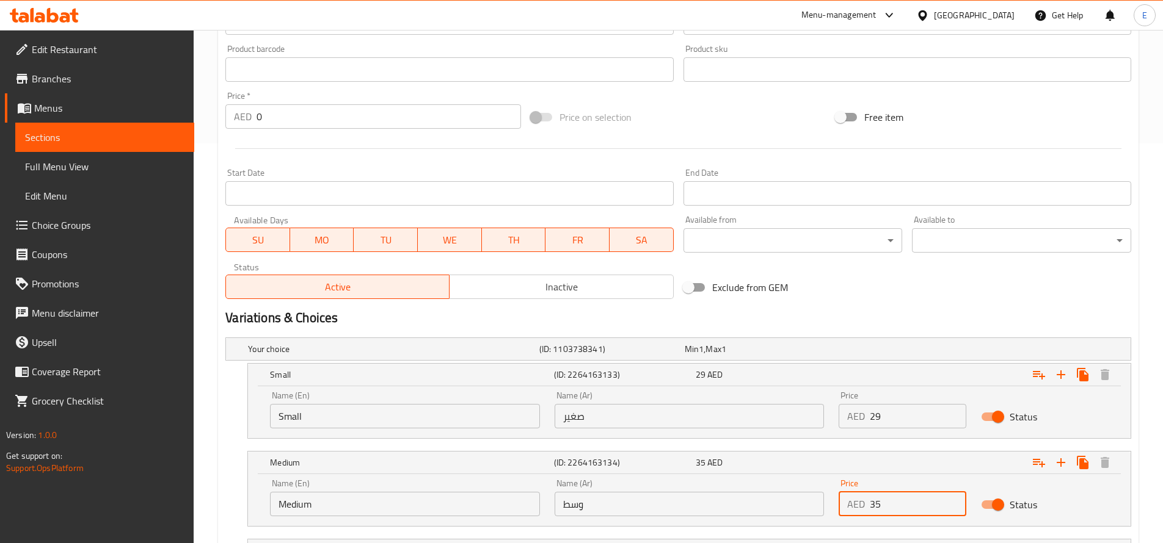
click at [893, 501] on input "35" at bounding box center [918, 504] width 96 height 24
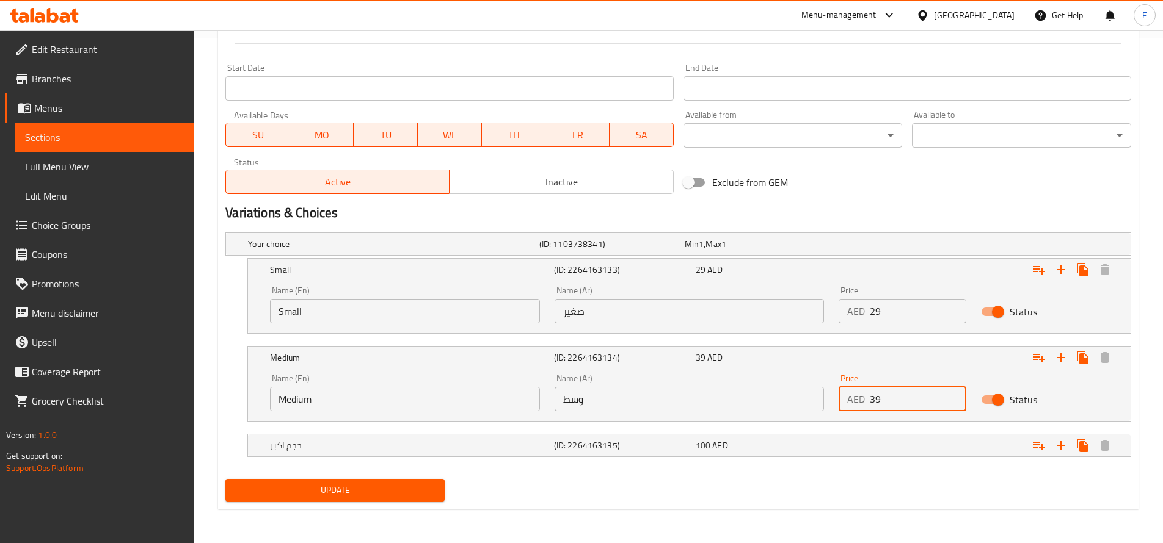
type input "39"
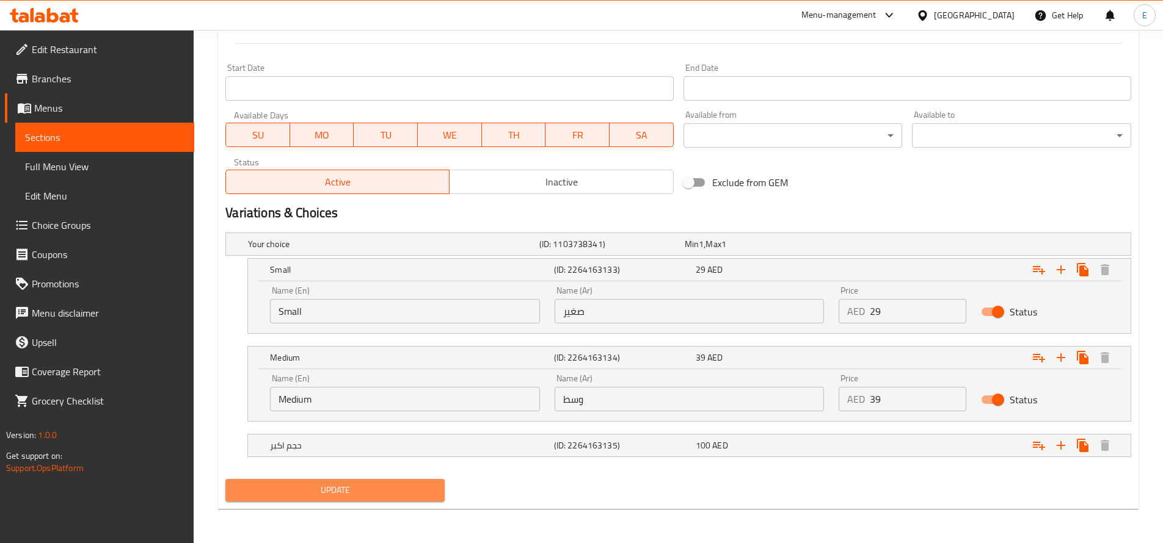
click at [313, 483] on span "Update" at bounding box center [335, 490] width 200 height 15
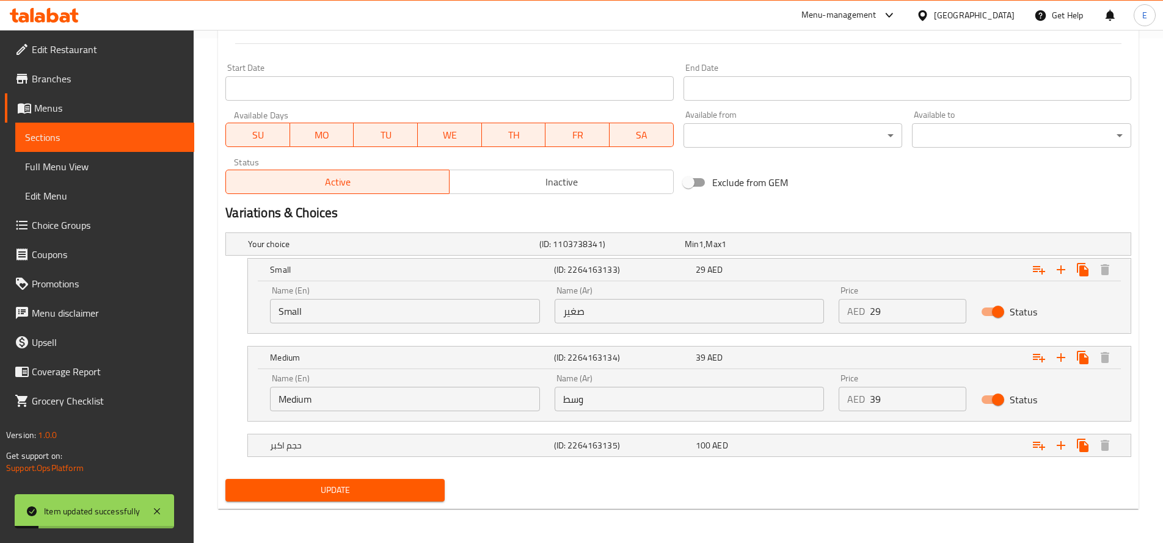
scroll to position [0, 0]
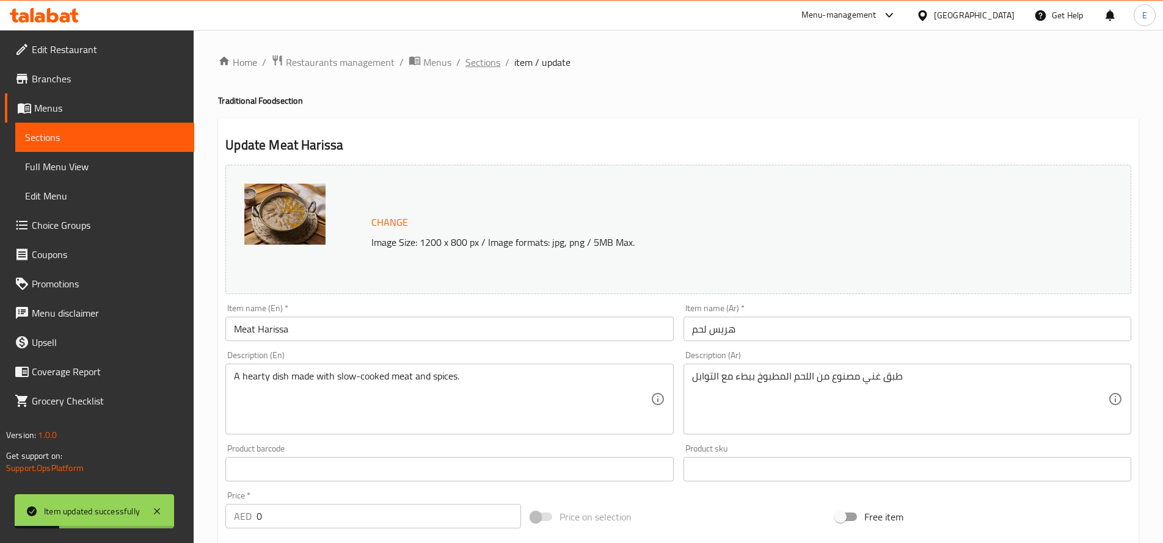
click at [479, 64] on span "Sections" at bounding box center [482, 62] width 35 height 15
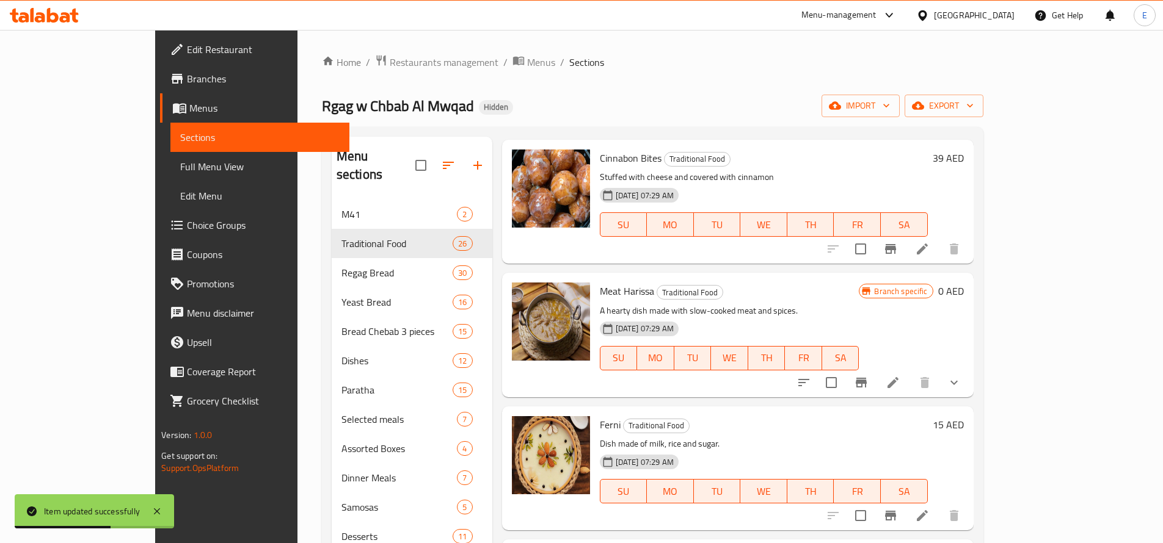
scroll to position [741, 0]
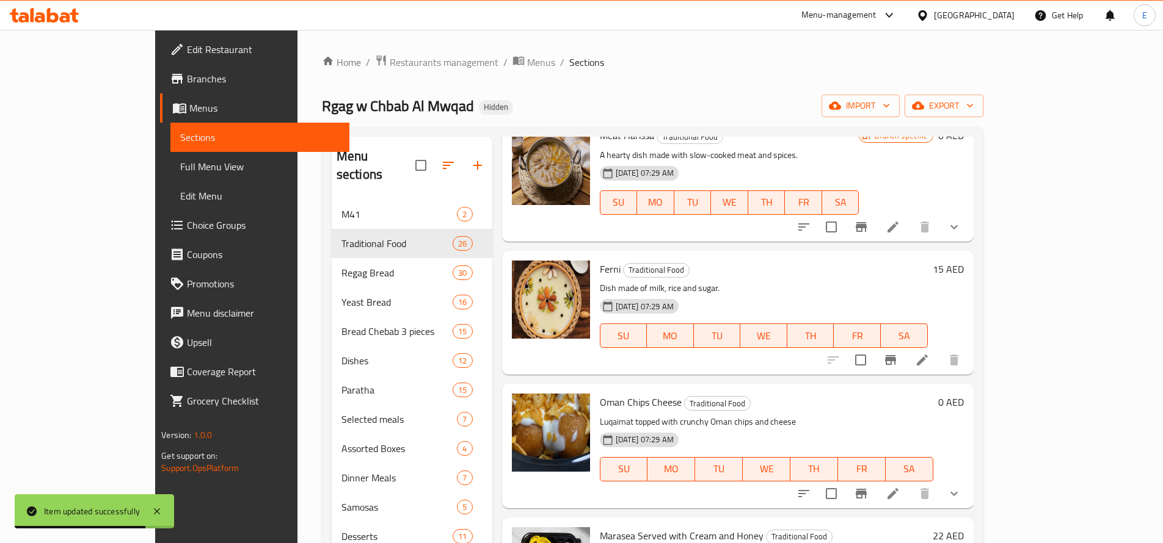
click at [964, 261] on h6 "15 AED" at bounding box center [947, 269] width 31 height 17
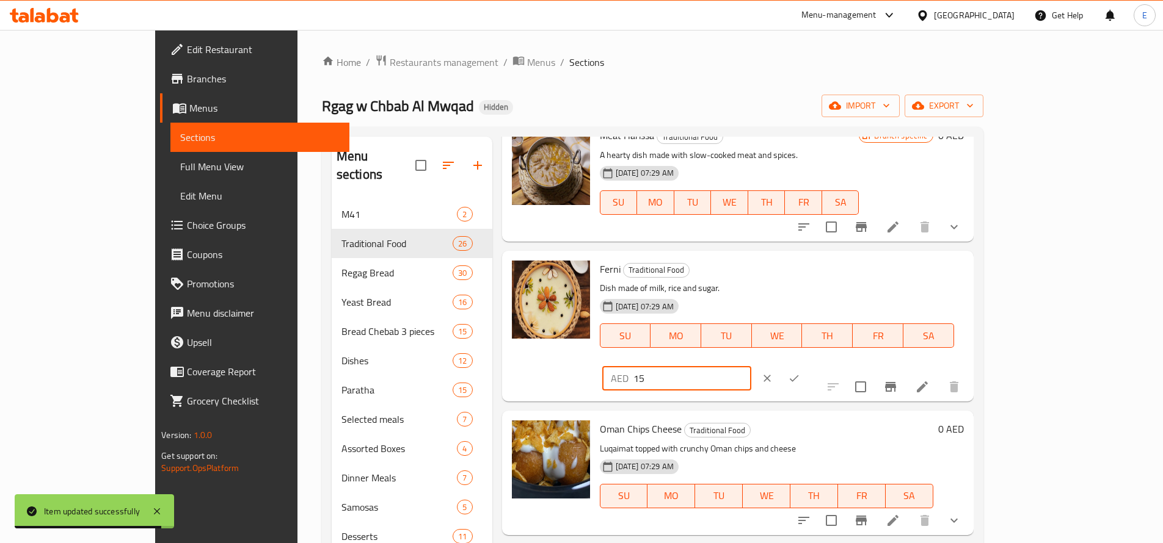
drag, startPoint x: 963, startPoint y: 251, endPoint x: 761, endPoint y: 346, distance: 223.5
click at [761, 346] on div "Ferni Traditional Food Dish made of milk, rice and sugar. 29-08-2025 07:29 AM S…" at bounding box center [782, 326] width 374 height 141
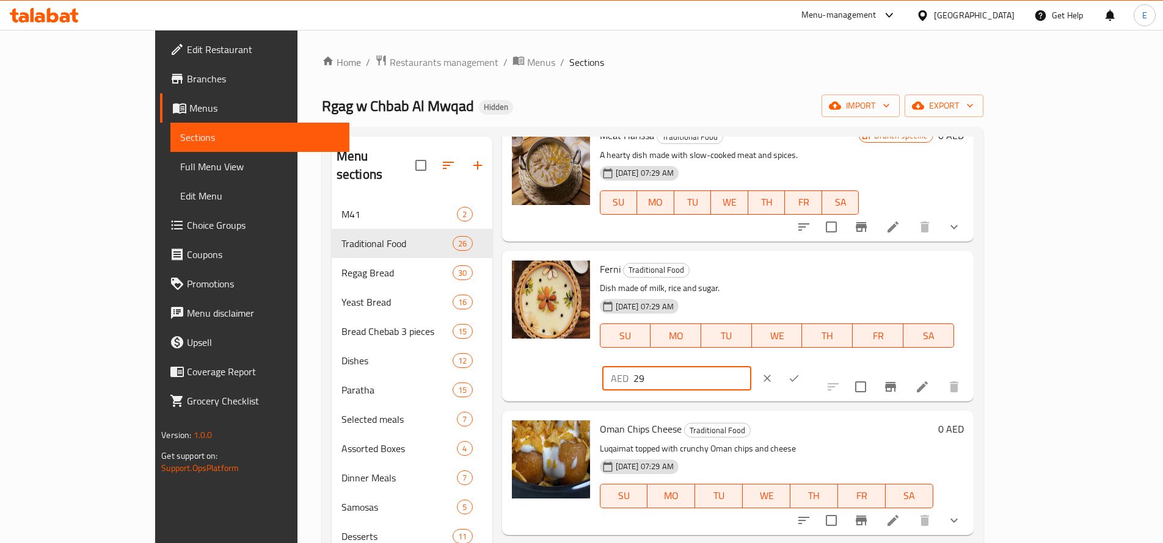
type input "29"
click at [800, 373] on icon "ok" at bounding box center [794, 379] width 12 height 12
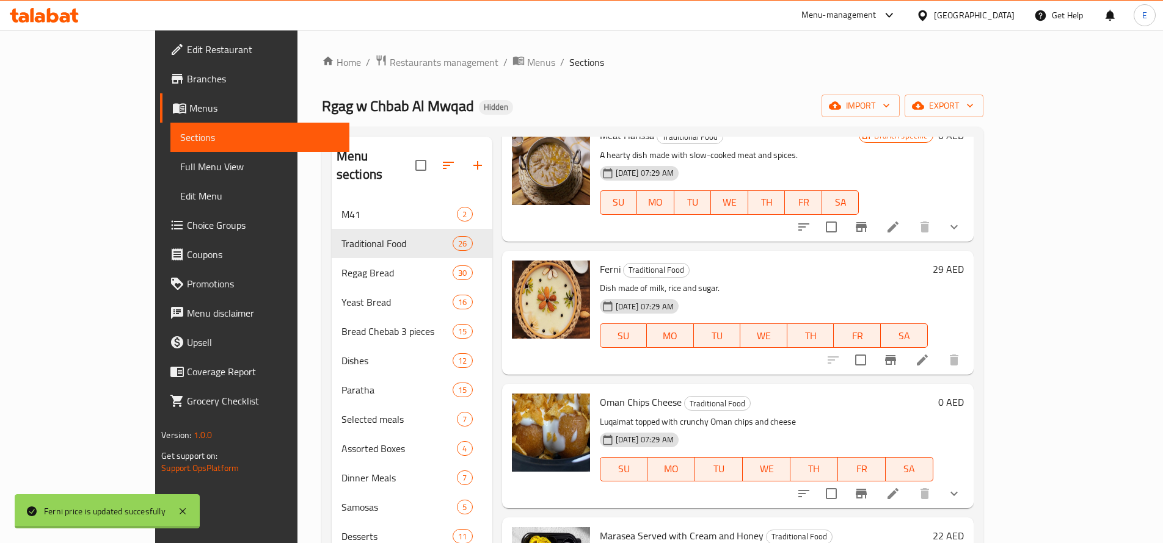
scroll to position [868, 0]
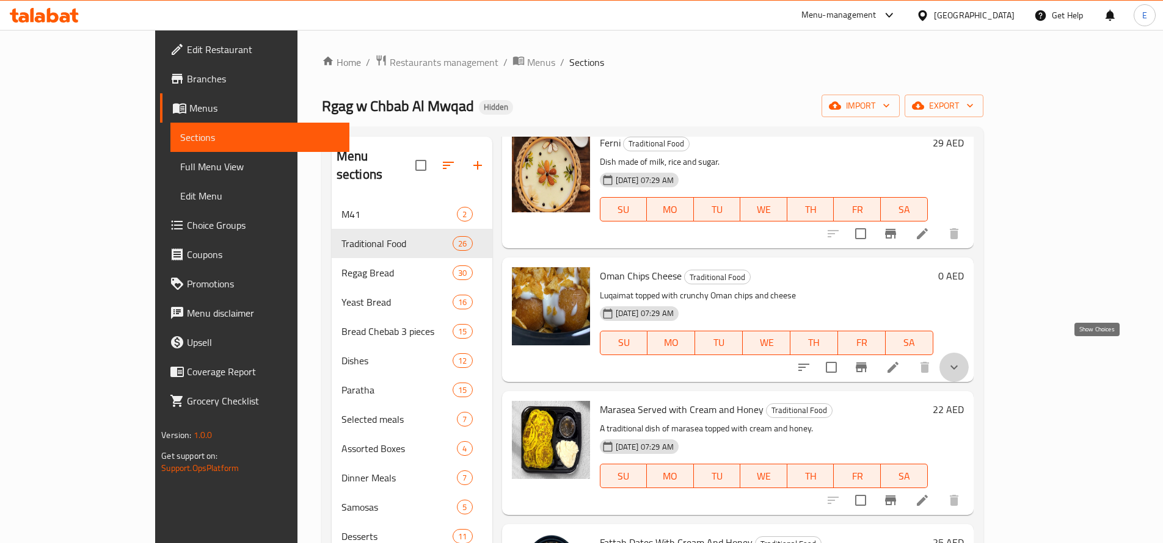
click at [961, 360] on icon "show more" at bounding box center [954, 367] width 15 height 15
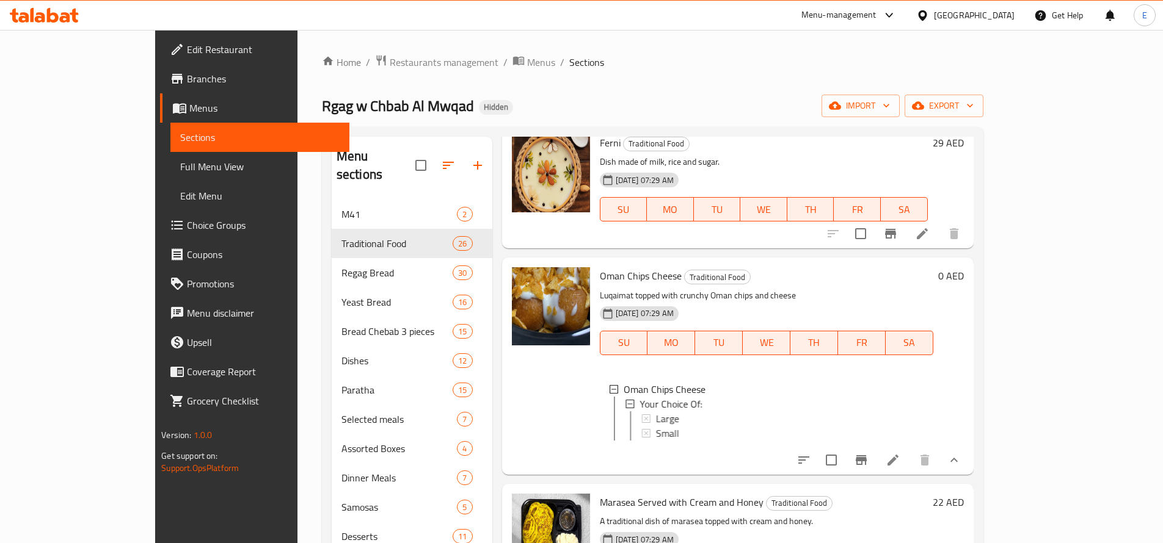
scroll to position [978, 0]
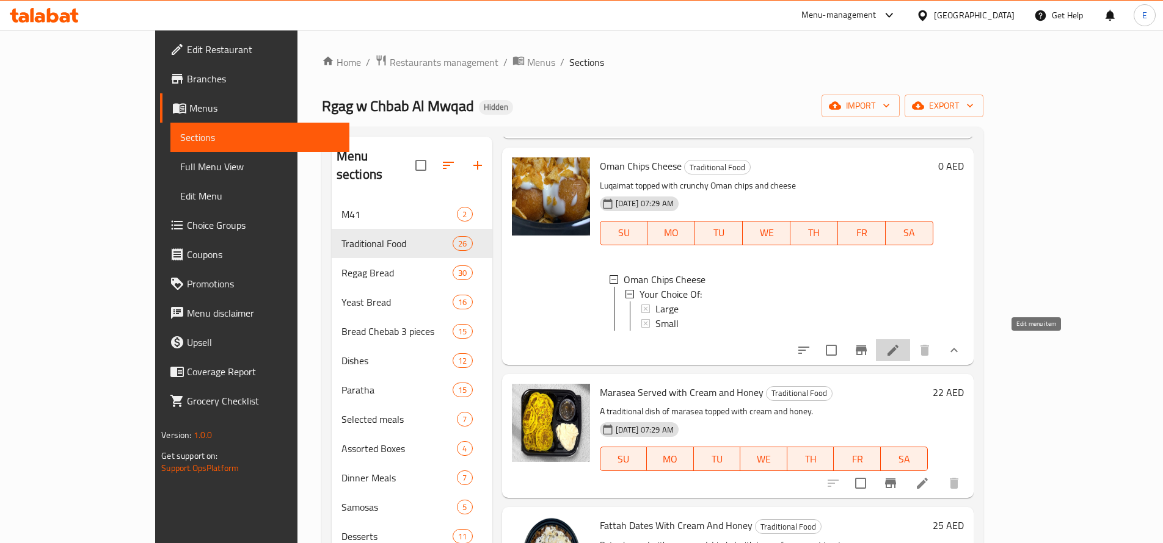
click at [900, 353] on icon at bounding box center [892, 350] width 15 height 15
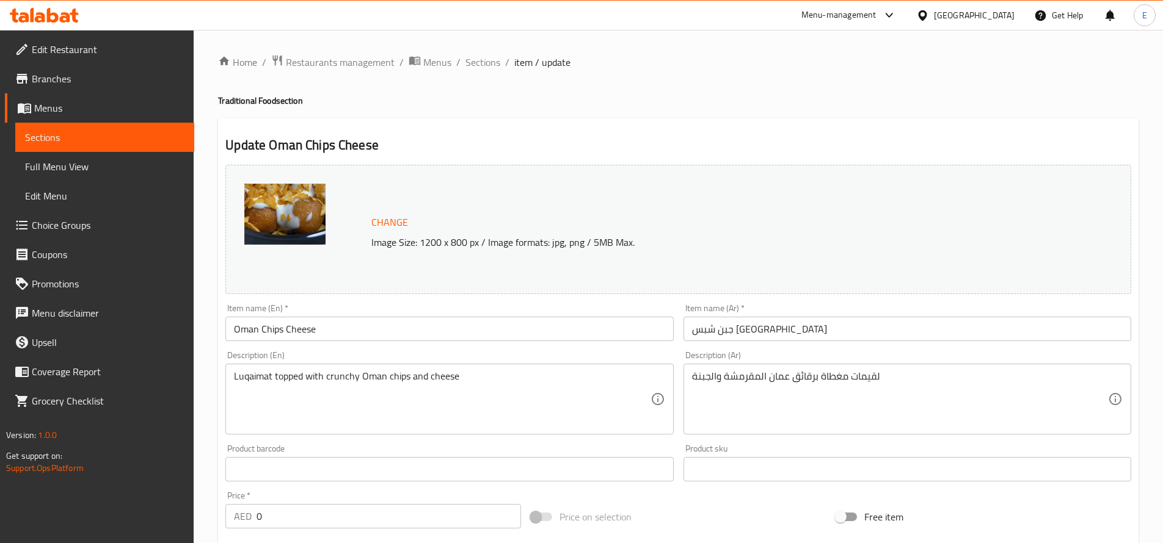
scroll to position [365, 0]
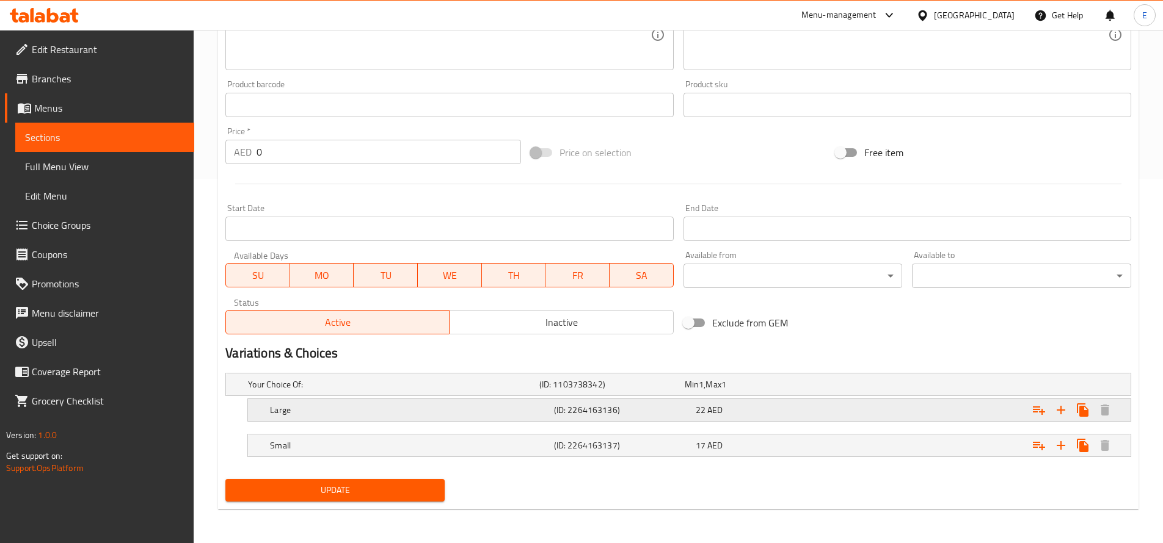
click at [725, 408] on div "22 AED" at bounding box center [764, 410] width 137 height 12
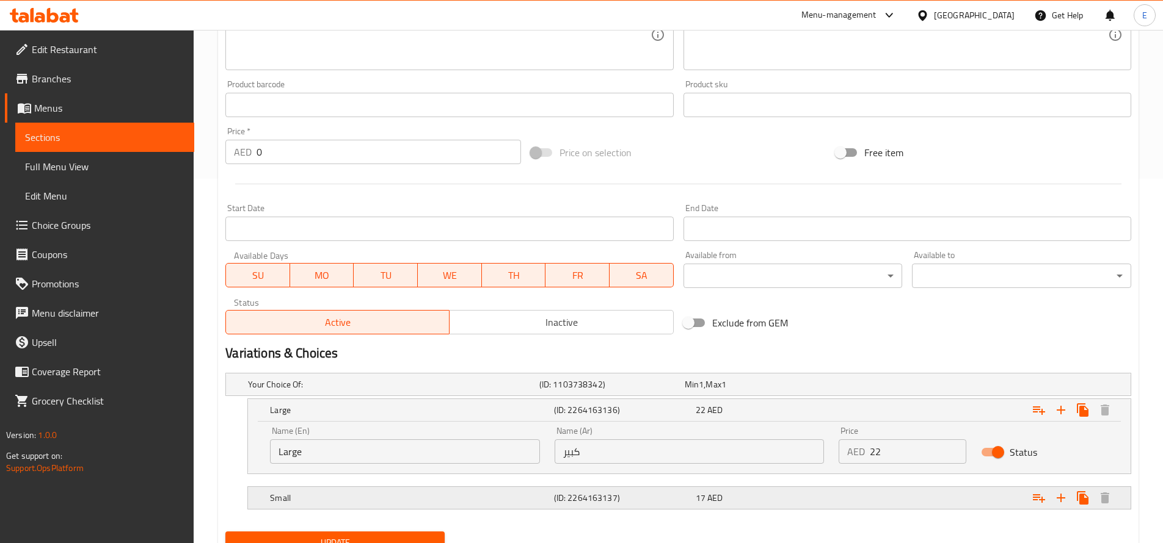
click at [835, 490] on div "Expand" at bounding box center [976, 498] width 283 height 27
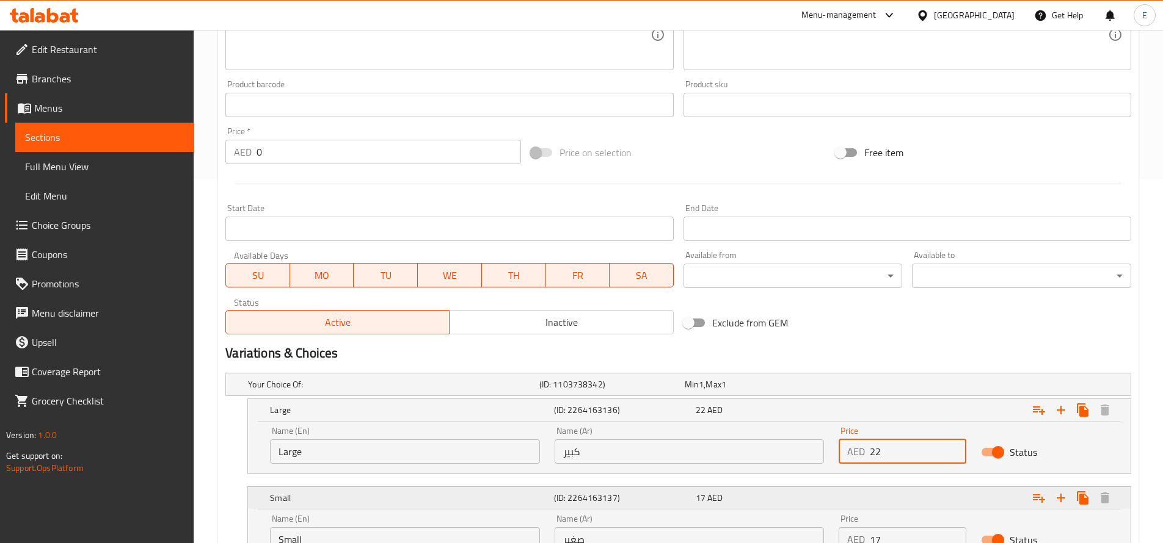
drag, startPoint x: 890, startPoint y: 455, endPoint x: 659, endPoint y: 502, distance: 235.6
click at [659, 502] on div "Your Choice Of: (ID: 1103738342) Min 1 , Max 1 Name (En) Your Choice Of: Name (…" at bounding box center [677, 473] width 915 height 211
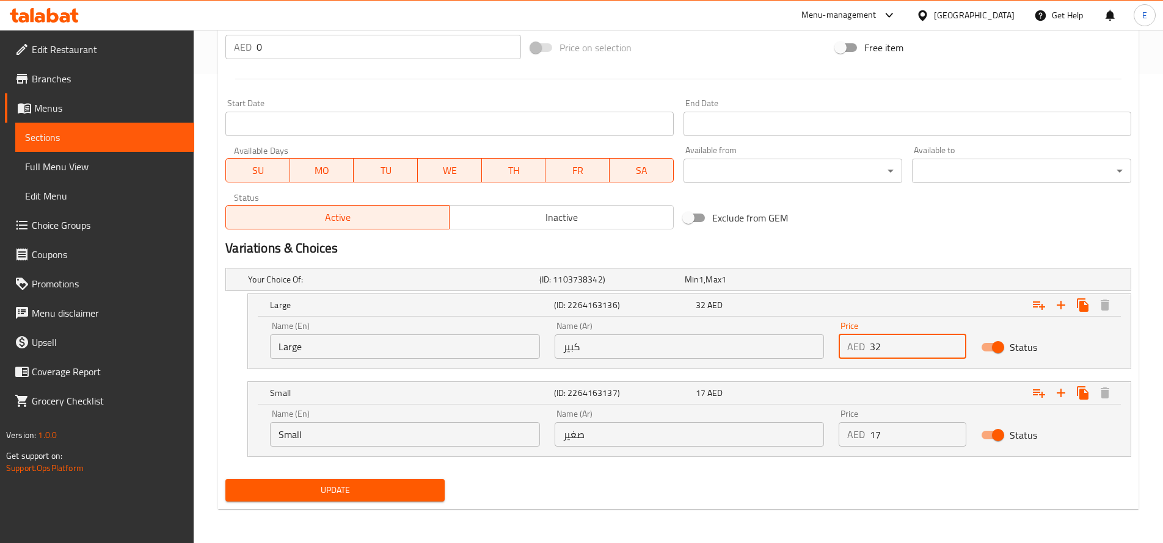
type input "32"
drag, startPoint x: 884, startPoint y: 440, endPoint x: 778, endPoint y: 455, distance: 106.7
click at [778, 455] on div "Name (En) Small Name (En) Name (Ar) صغير Name (Ar) Price AED 17 Price Status" at bounding box center [689, 431] width 882 height 52
type input "22"
click at [373, 498] on button "Update" at bounding box center [334, 490] width 219 height 23
